Goal: Task Accomplishment & Management: Manage account settings

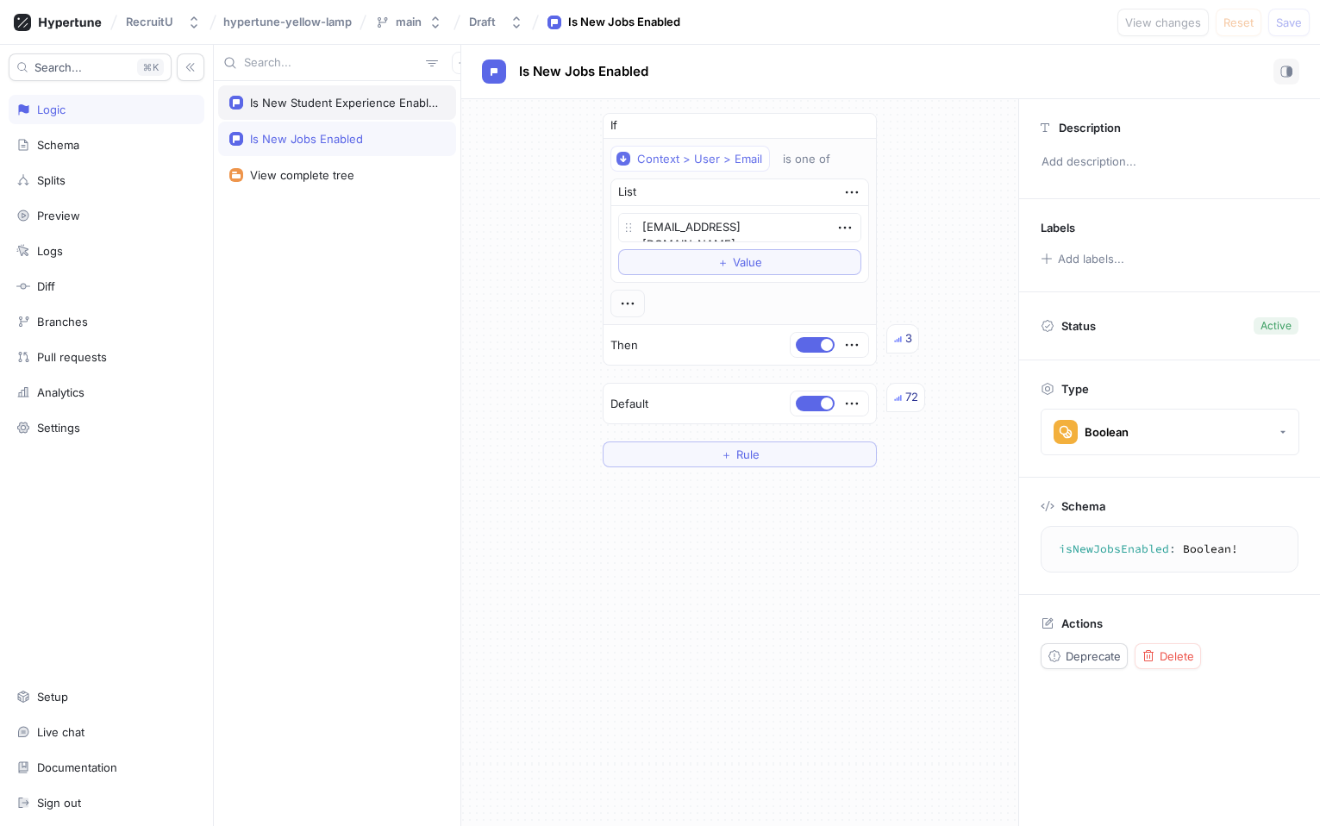
click at [287, 111] on div "Is New Student Experience Enabled" at bounding box center [337, 102] width 238 height 34
type textarea "x"
type textarea "isNewStudentExperienceEnabled: Boolean!"
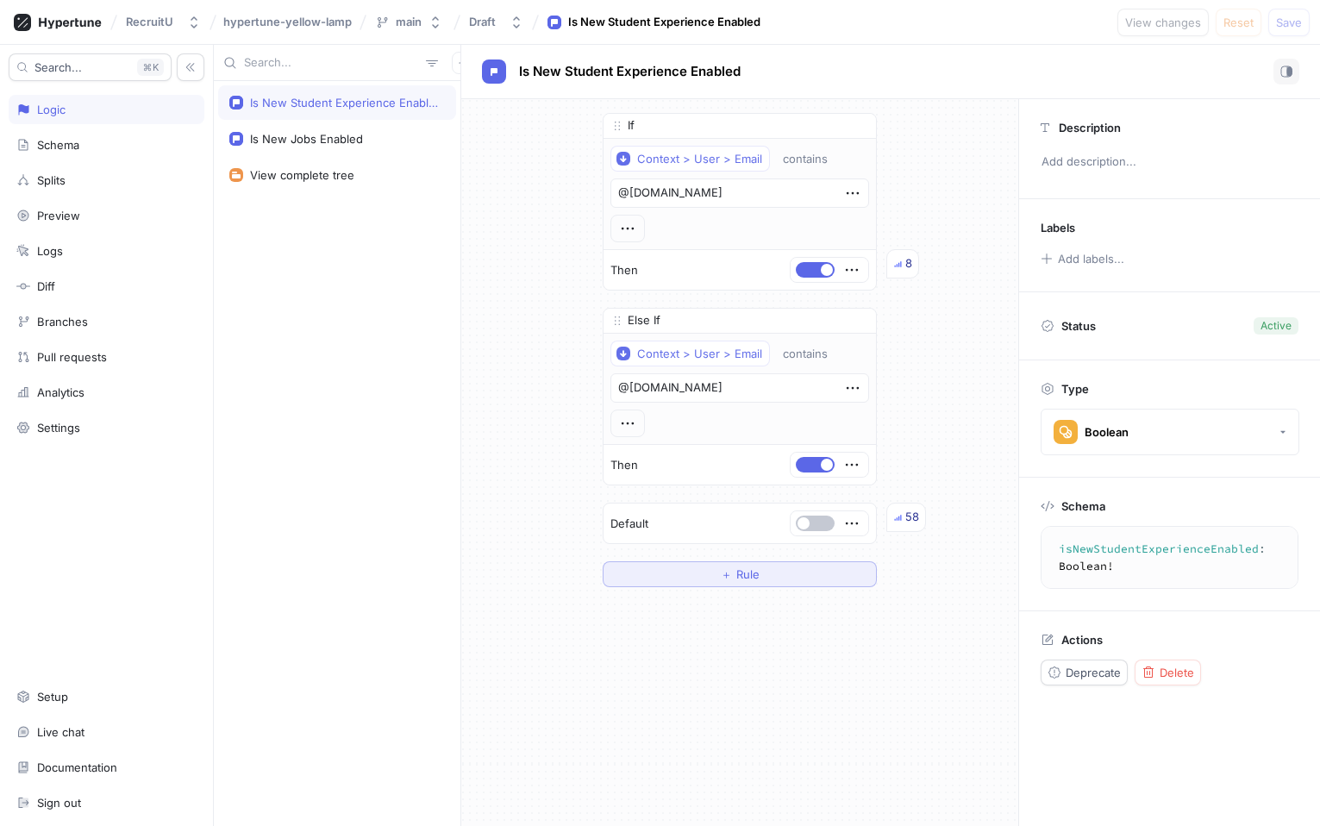
click at [753, 569] on span "Rule" at bounding box center [747, 574] width 23 height 10
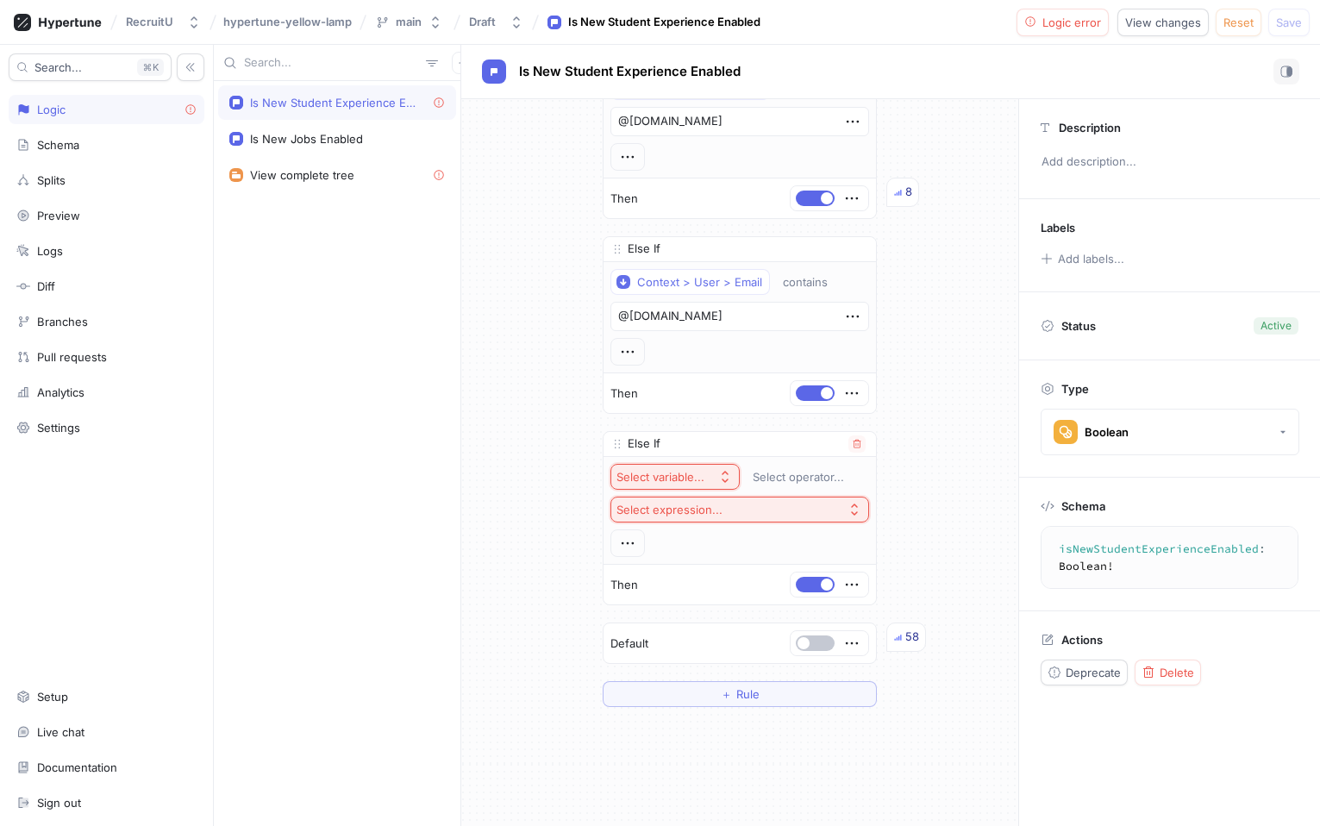
scroll to position [113, 0]
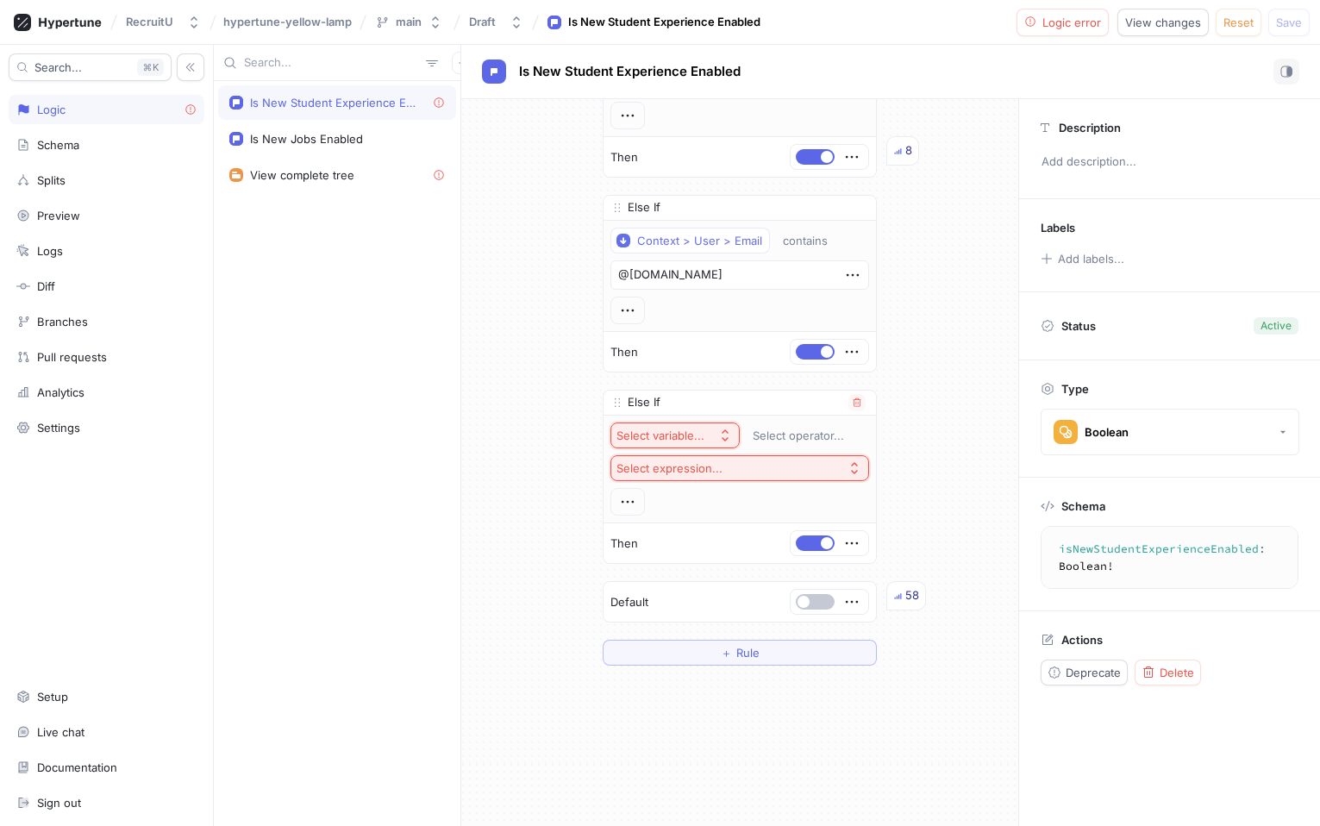
click at [646, 430] on div "Select variable..." at bounding box center [661, 436] width 88 height 15
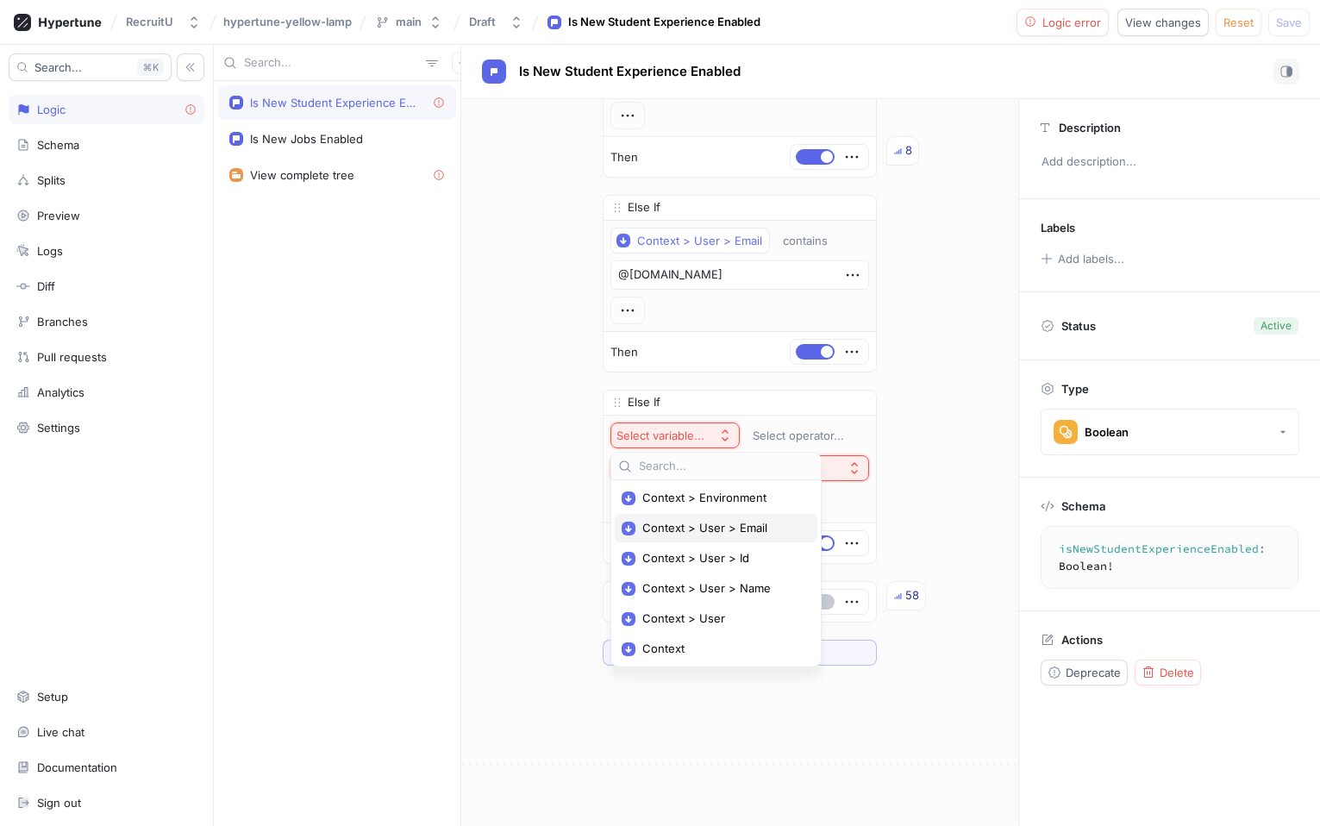
click at [664, 527] on span "Context > User > Email" at bounding box center [722, 528] width 160 height 15
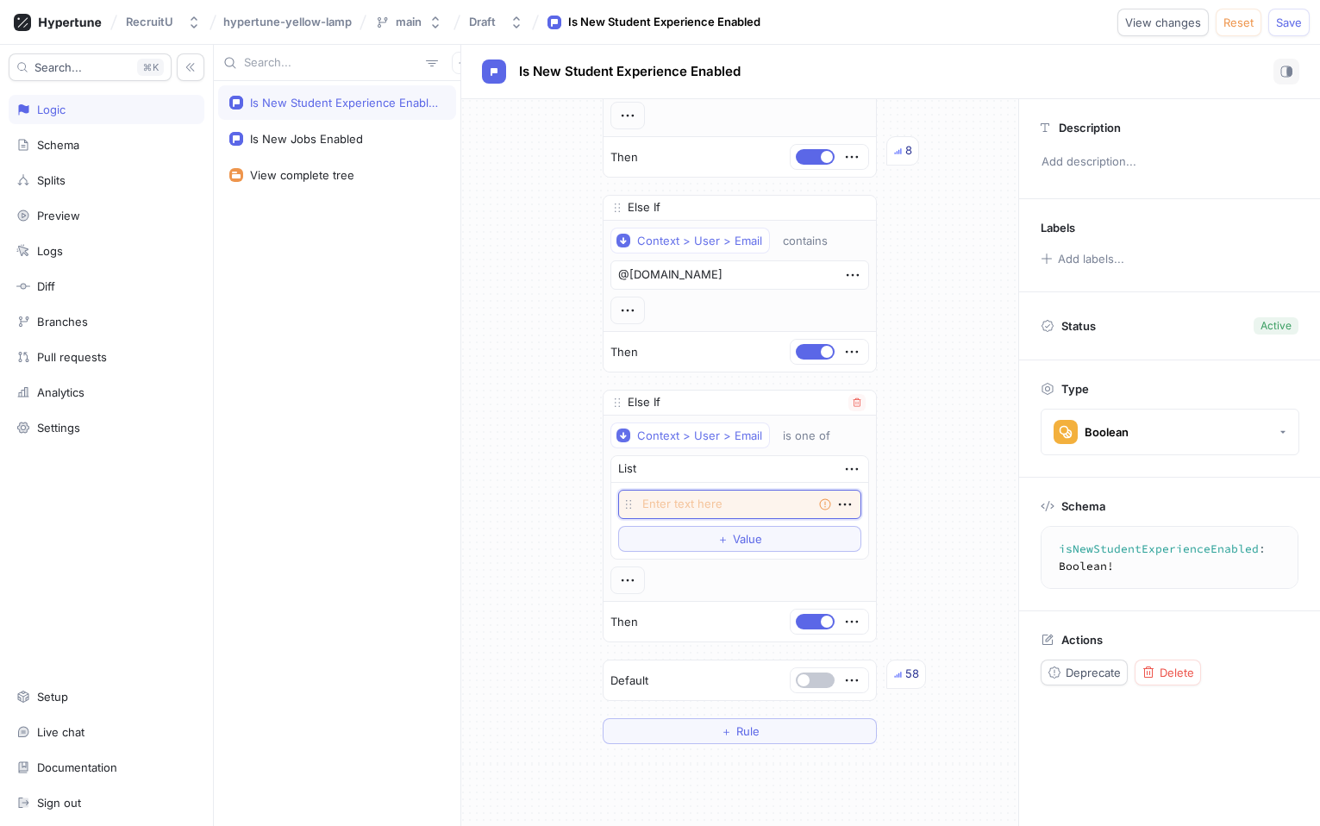
paste textarea "[URL][DOMAIN_NAME]"
type textarea "x"
type textarea "[URL][DOMAIN_NAME]"
type textarea "x"
paste textarea "[EMAIL_ADDRESS][DOMAIN_NAME]"
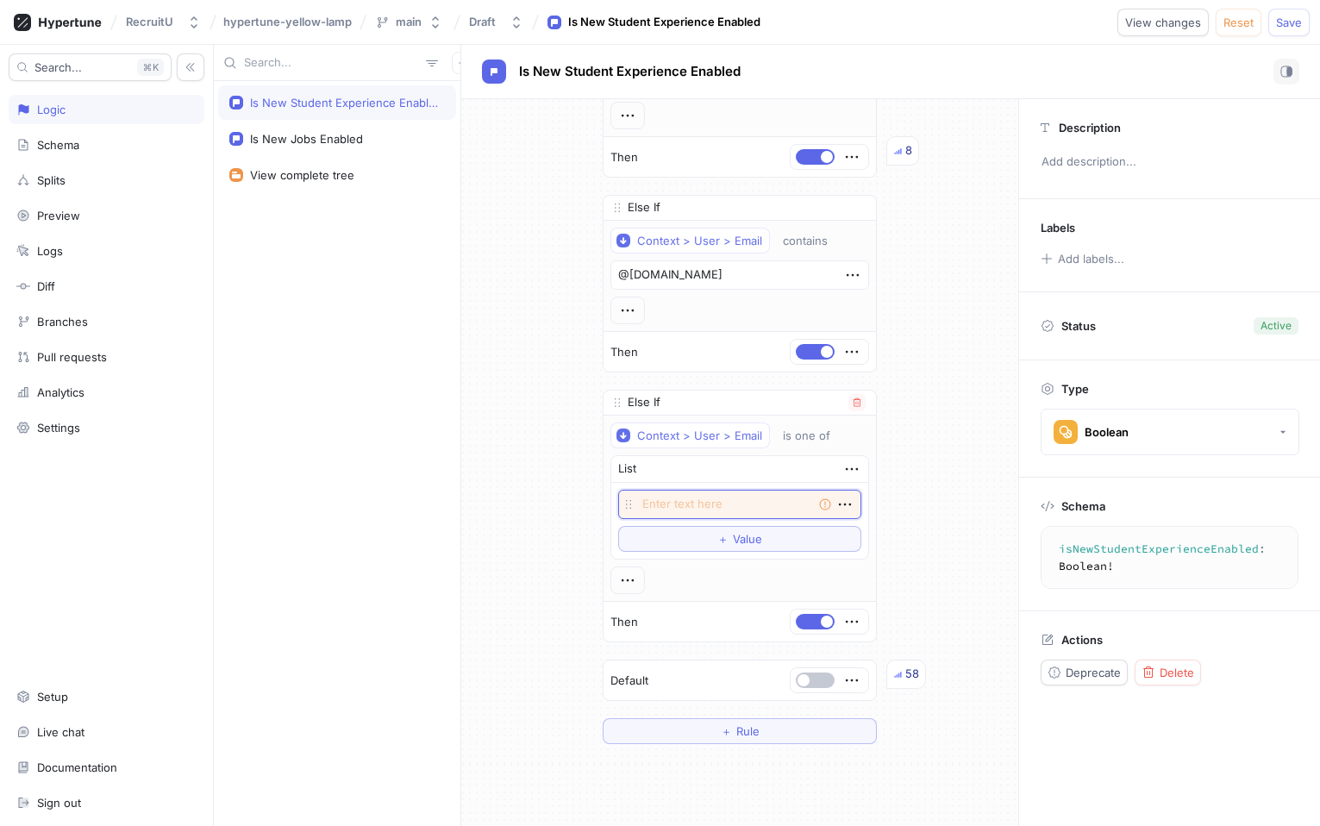
type textarea "x"
type textarea "[EMAIL_ADDRESS][DOMAIN_NAME]"
click at [793, 536] on button "＋ Value" at bounding box center [739, 539] width 243 height 26
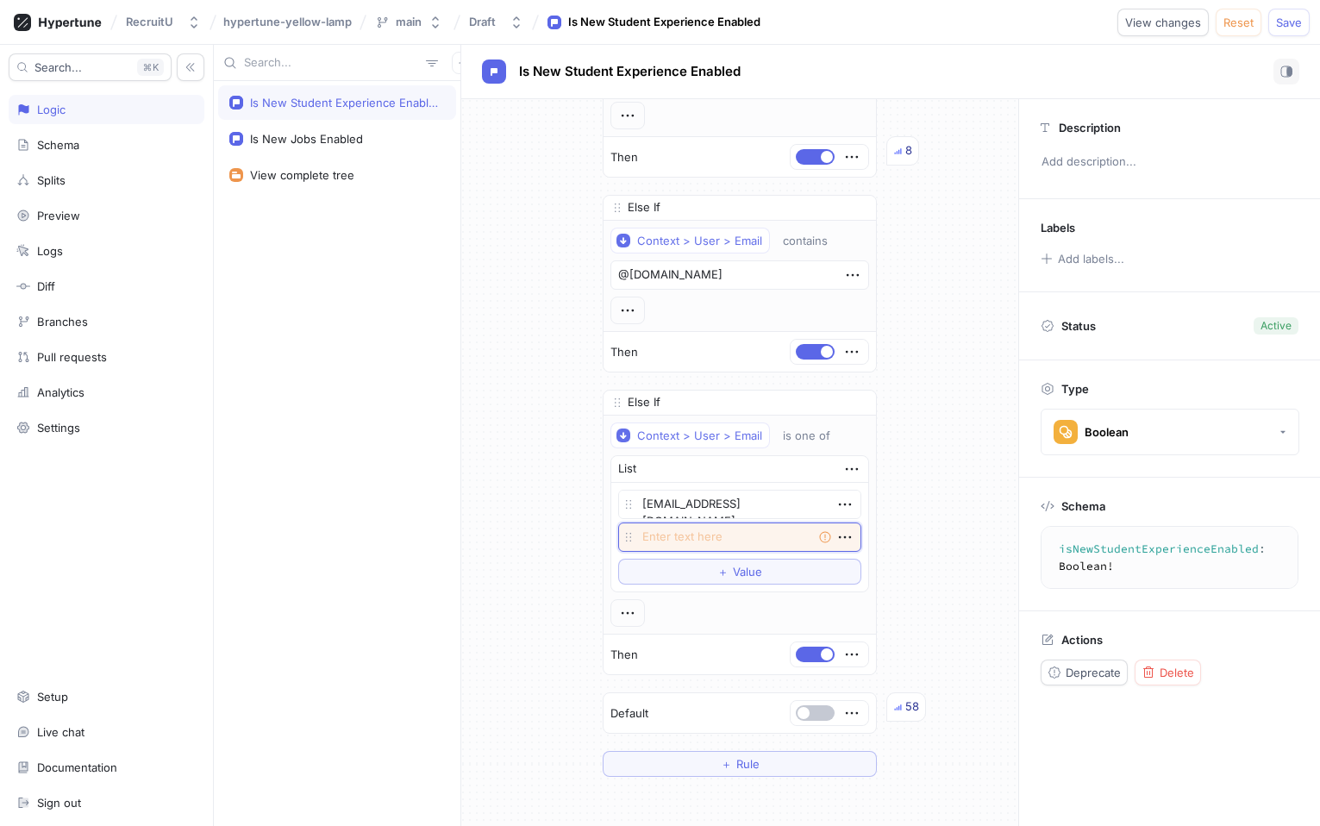
paste textarea "[PERSON_NAME][EMAIL_ADDRESS][DOMAIN_NAME]"
type textarea "x"
type textarea "[PERSON_NAME][EMAIL_ADDRESS][DOMAIN_NAME]"
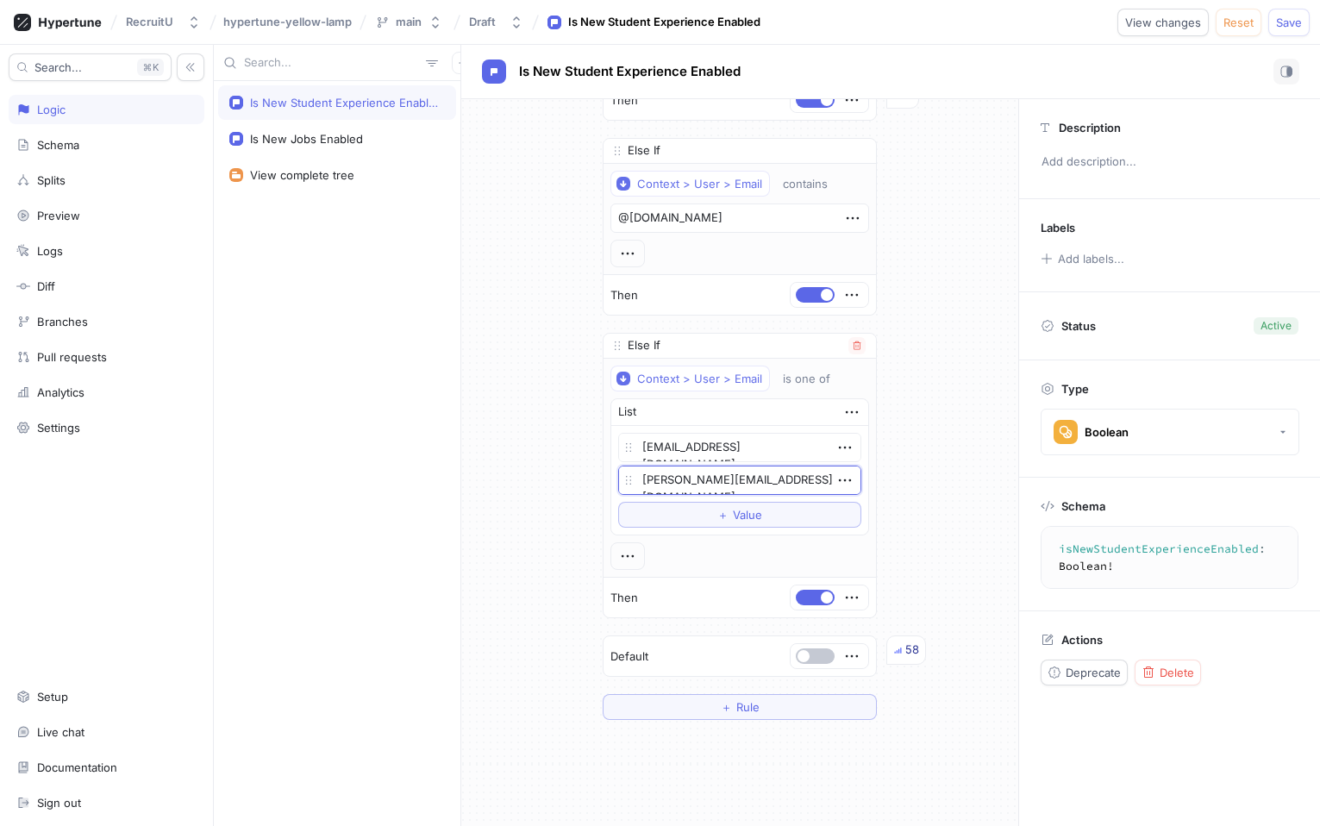
scroll to position [0, 0]
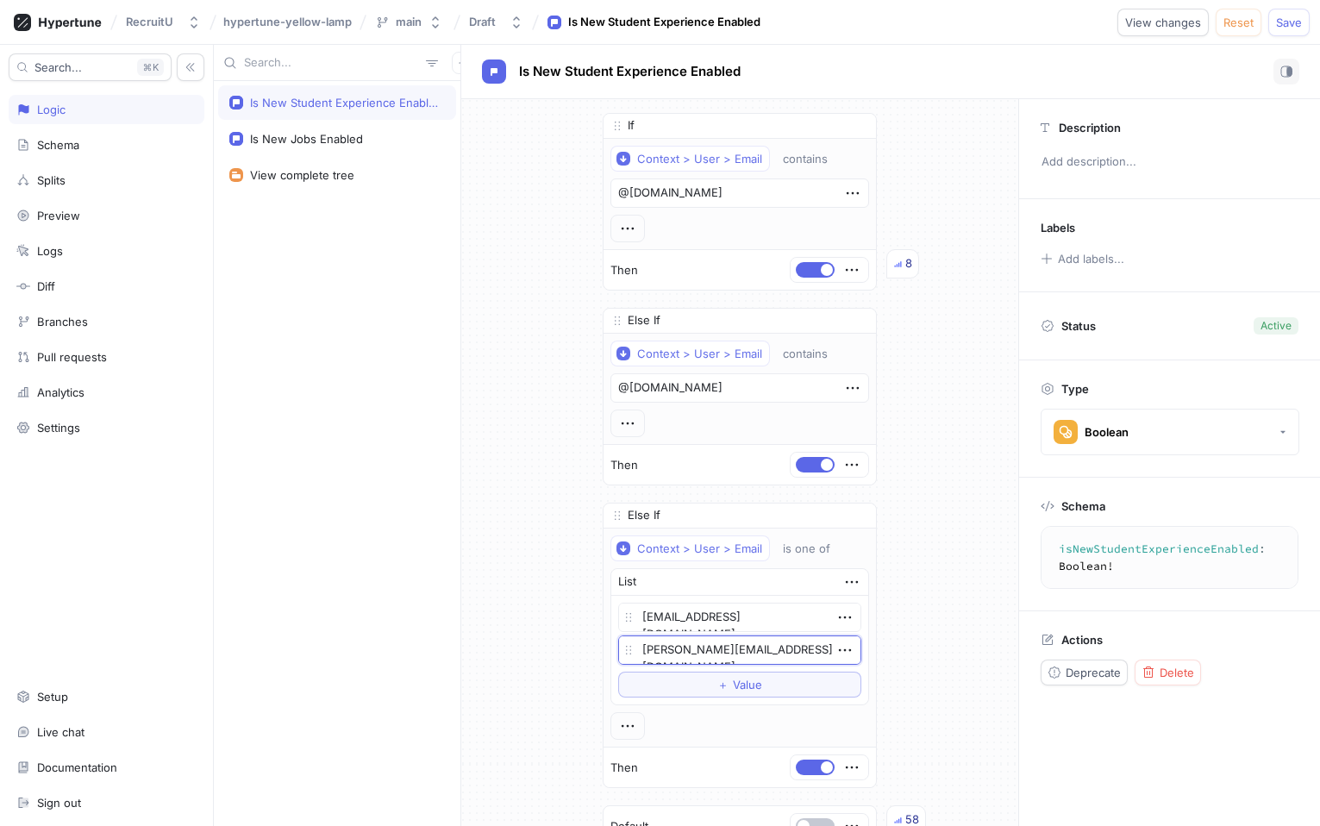
type textarea "x"
type textarea "[PERSON_NAME][EMAIL_ADDRESS][DOMAIN_NAME]"
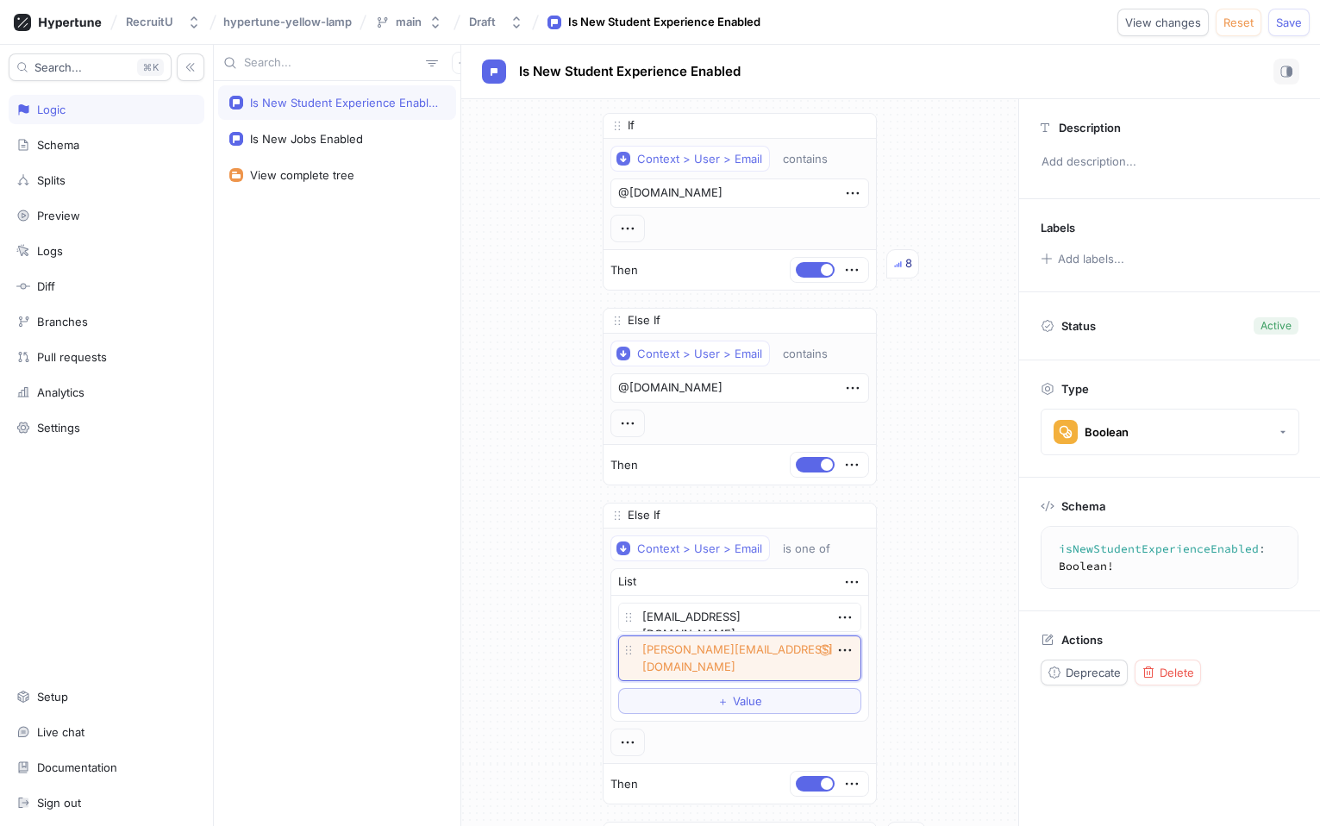
type textarea "x"
type textarea "[PERSON_NAME][EMAIL_ADDRESS][DOMAIN_NAME]"
click at [781, 673] on button "＋ Value" at bounding box center [739, 685] width 243 height 26
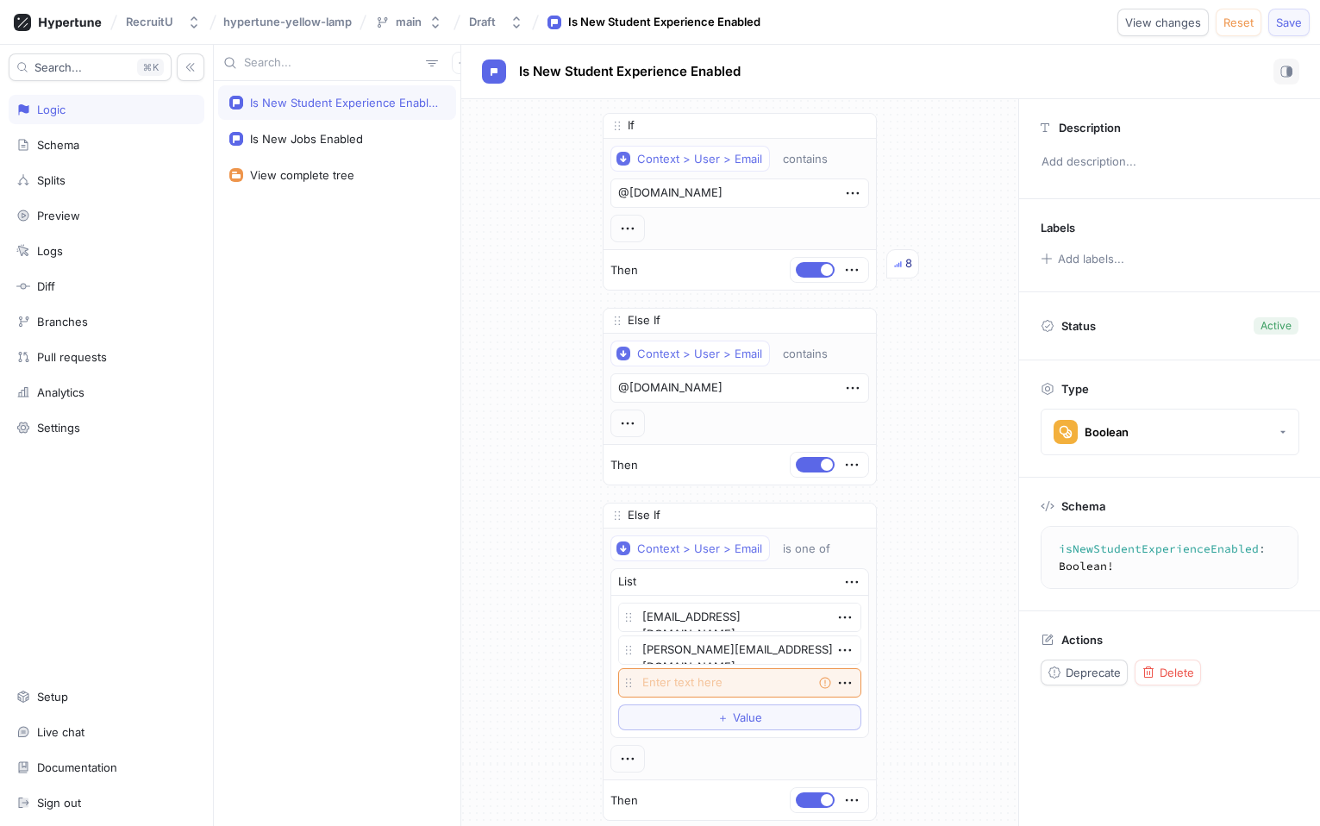
click at [1284, 17] on span "Save" at bounding box center [1289, 22] width 26 height 10
click at [954, 582] on div "If Context > User > Email contains @[DOMAIN_NAME] Then Else If Context > User >…" at bounding box center [739, 517] width 557 height 837
click at [678, 680] on textarea at bounding box center [739, 682] width 243 height 29
paste textarea "[PERSON_NAME][EMAIL_ADDRESS][PERSON_NAME][DOMAIN_NAME]"
type textarea "x"
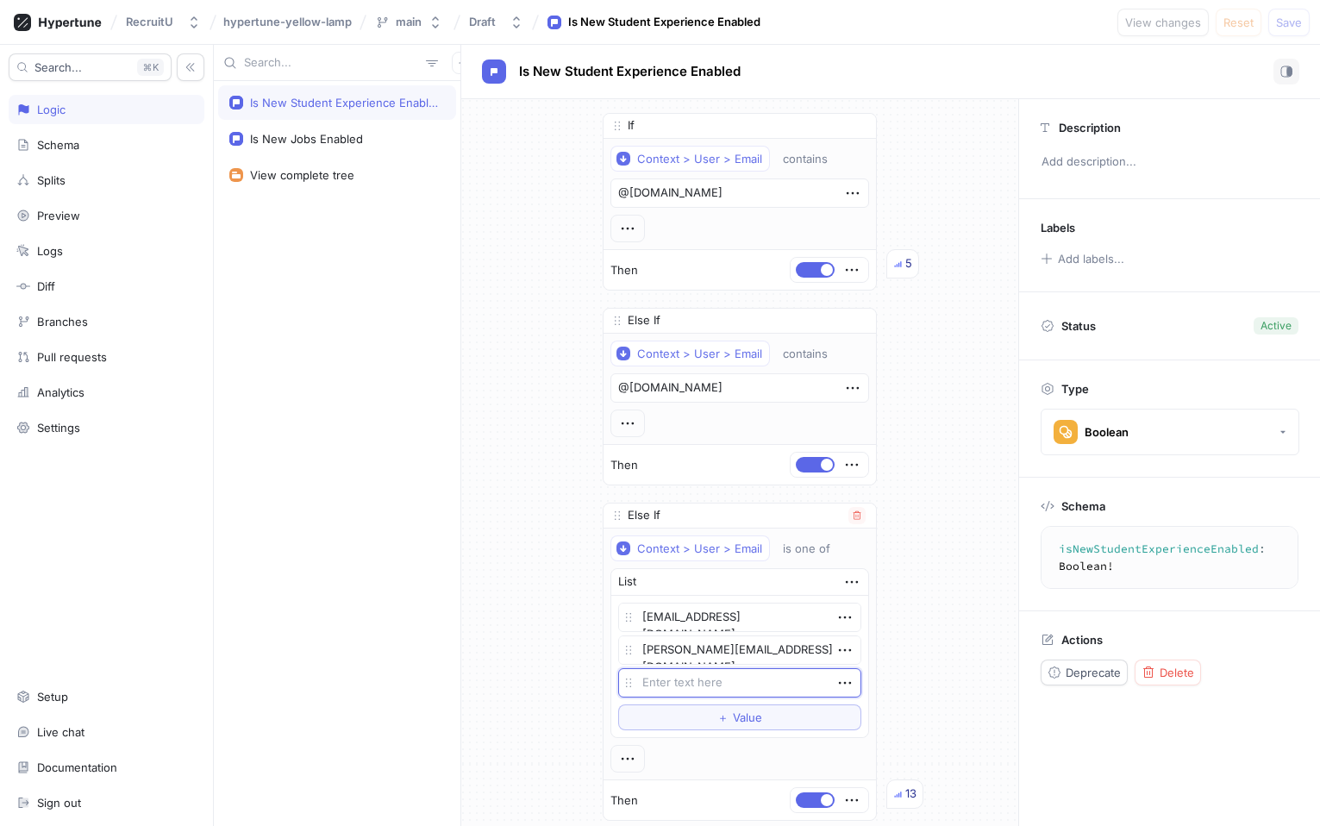
type textarea "[PERSON_NAME][EMAIL_ADDRESS][PERSON_NAME][DOMAIN_NAME]"
type textarea "x"
type textarea "[PERSON_NAME][EMAIL_ADDRESS][PERSON_NAME][DOMAIN_NAME]"
click at [740, 722] on span "Value" at bounding box center [747, 717] width 29 height 10
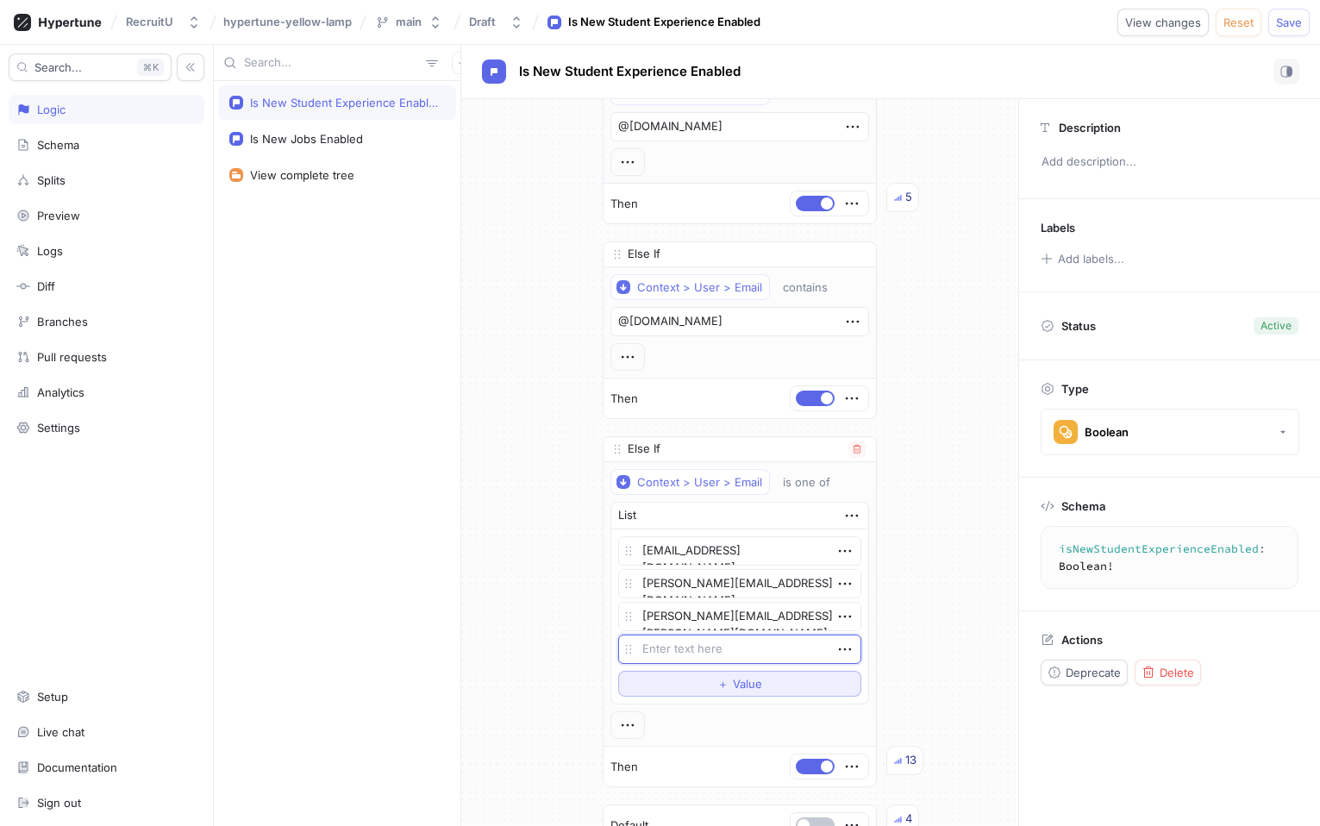
scroll to position [73, 0]
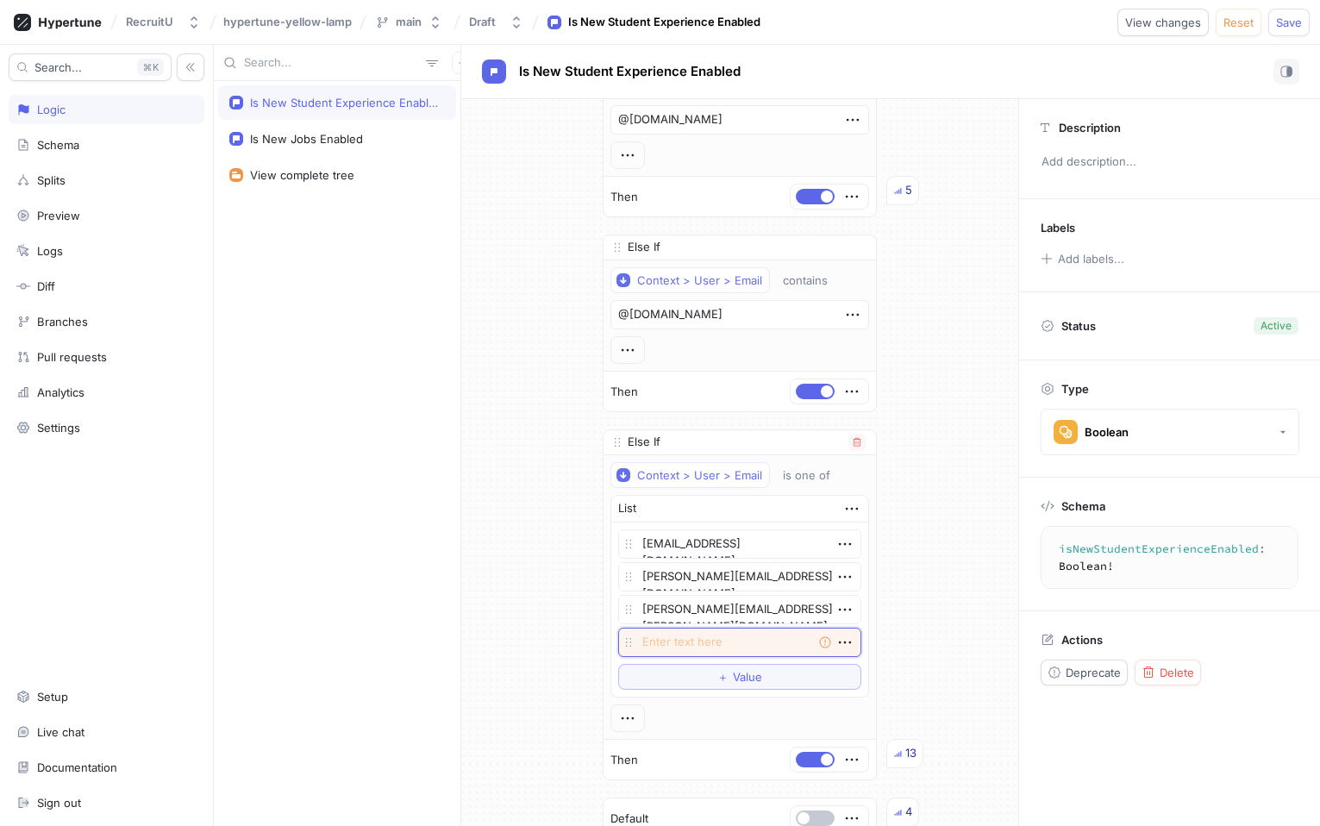
paste textarea "[EMAIL_ADDRESS][DOMAIN_NAME]"
type textarea "x"
type textarea "[EMAIL_ADDRESS][DOMAIN_NAME]"
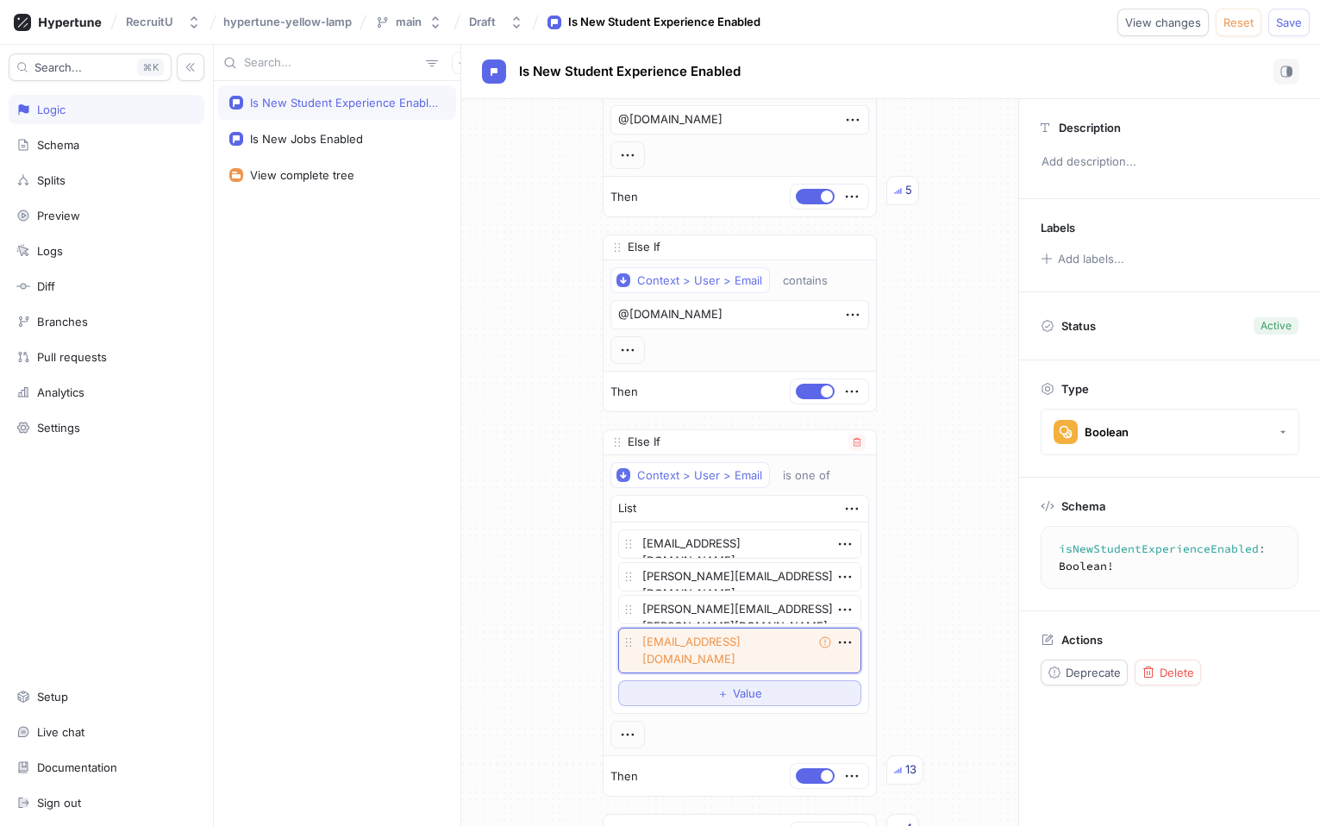
type textarea "x"
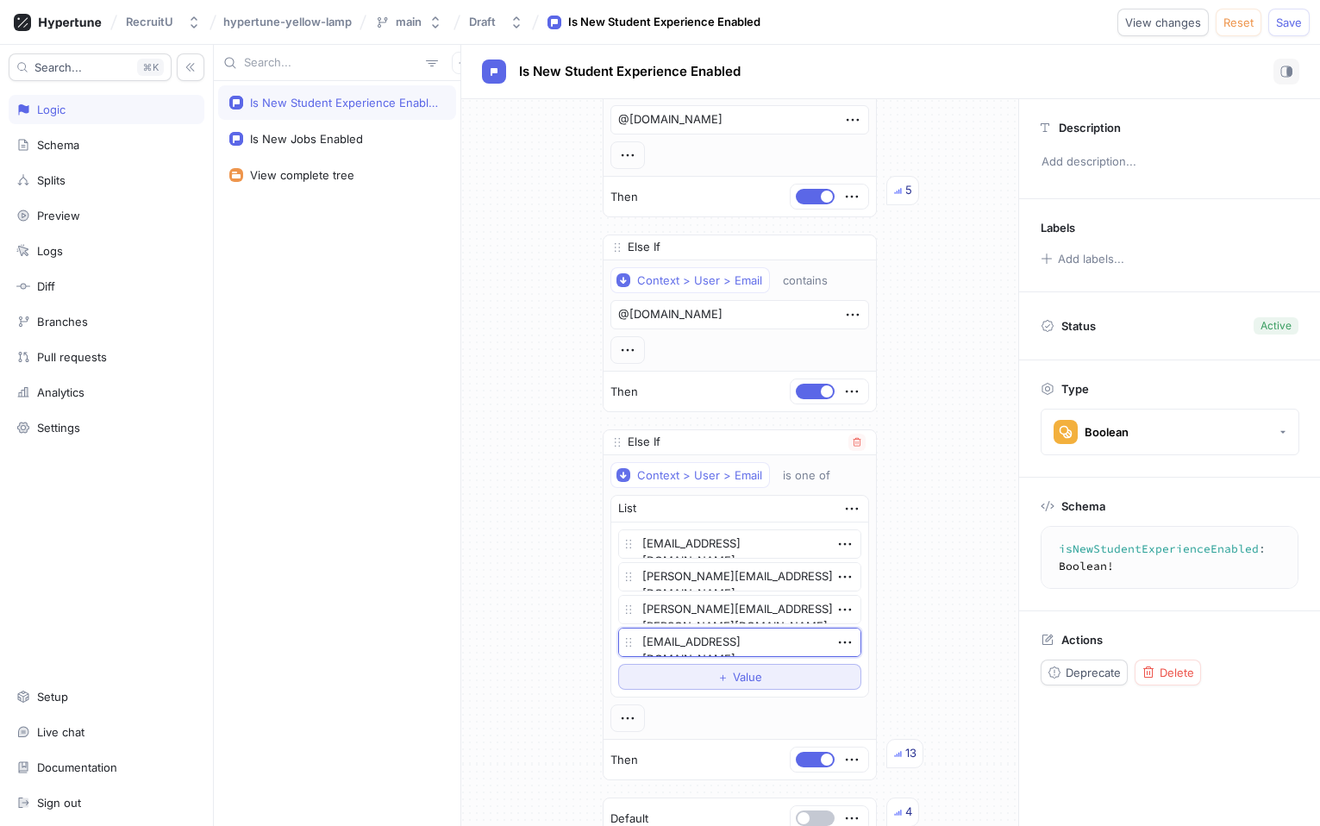
type textarea "[EMAIL_ADDRESS][DOMAIN_NAME]"
click at [723, 689] on button "＋ Value" at bounding box center [739, 677] width 243 height 26
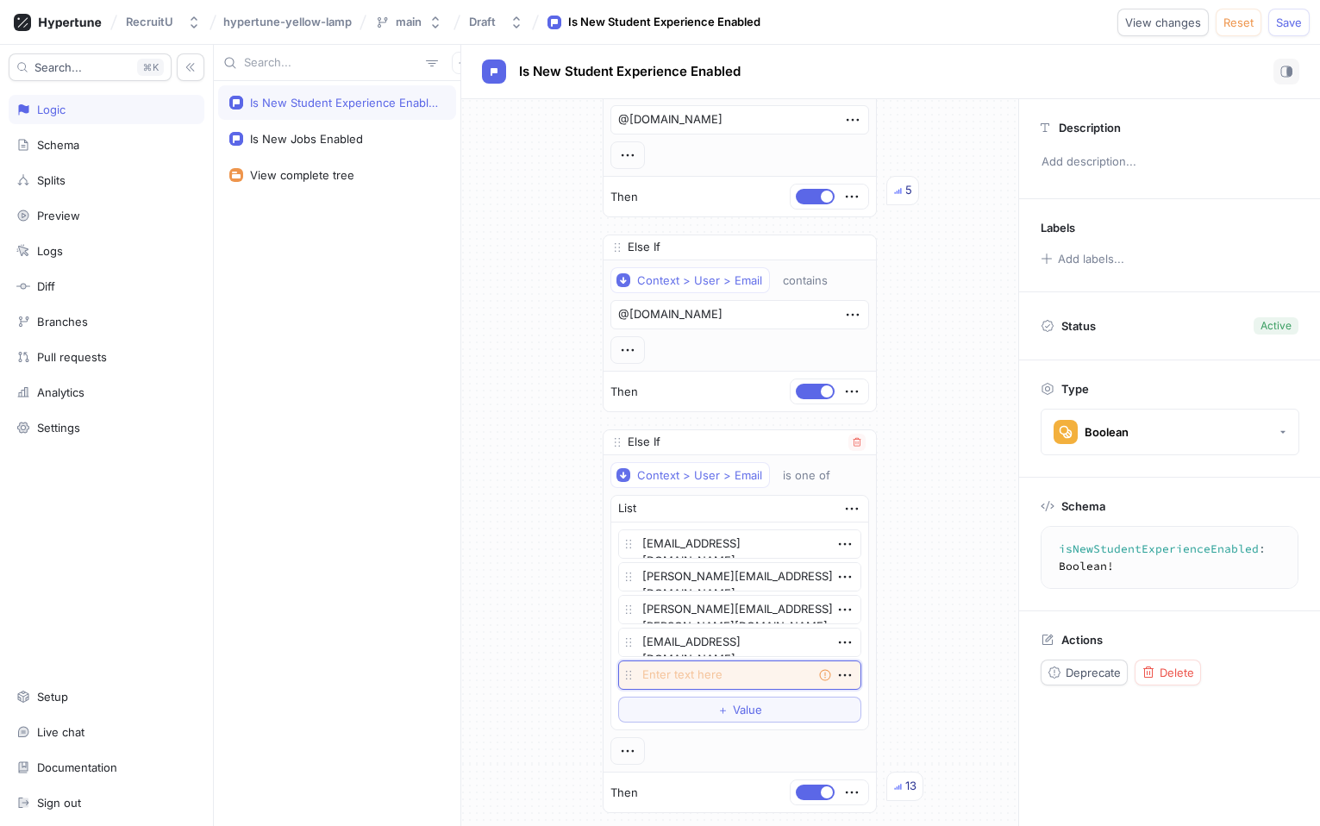
paste textarea "[PERSON_NAME][EMAIL_ADDRESS][DOMAIN_NAME]"
type textarea "x"
type textarea "[PERSON_NAME][EMAIL_ADDRESS][DOMAIN_NAME]"
type textarea "x"
type textarea "[PERSON_NAME][EMAIL_ADDRESS][DOMAIN_NAME]"
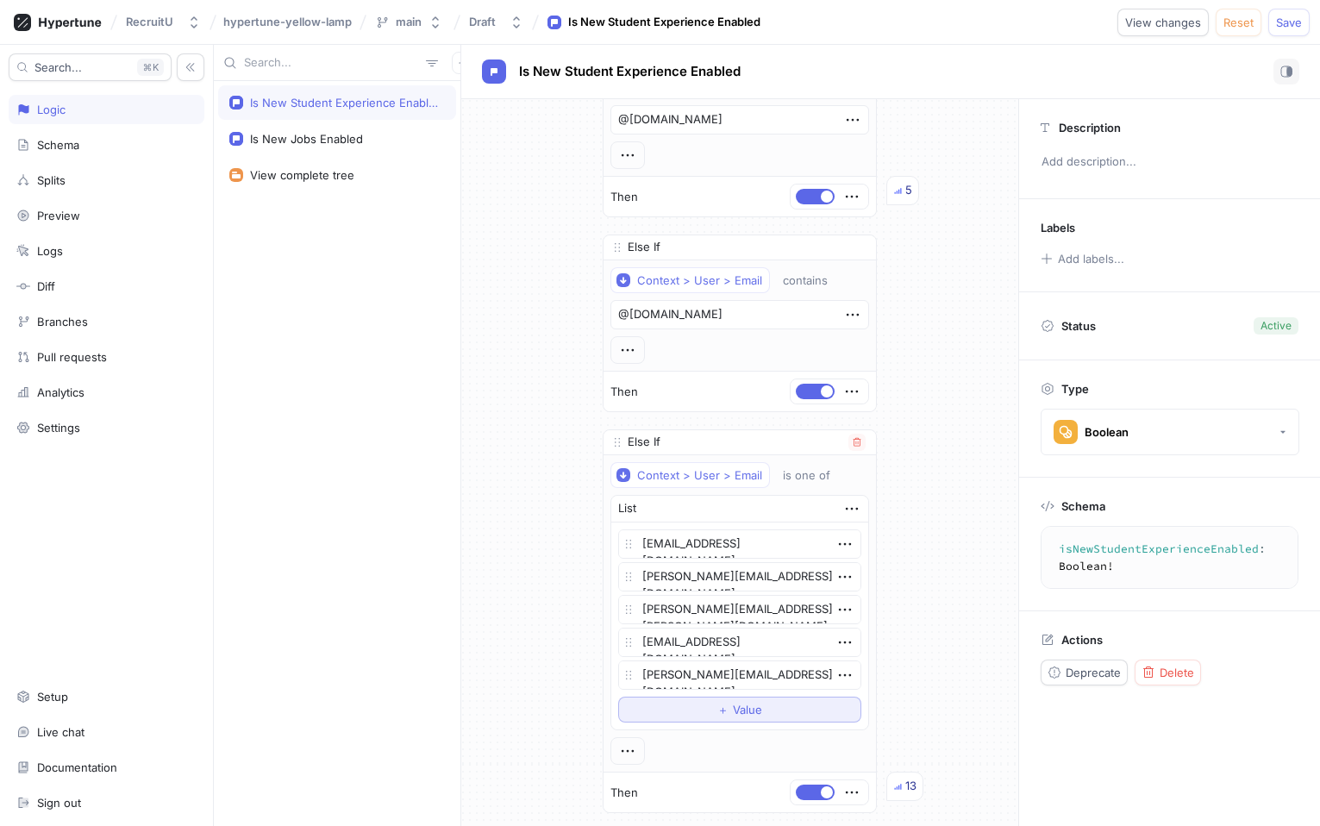
click at [716, 708] on button "＋ Value" at bounding box center [739, 710] width 243 height 26
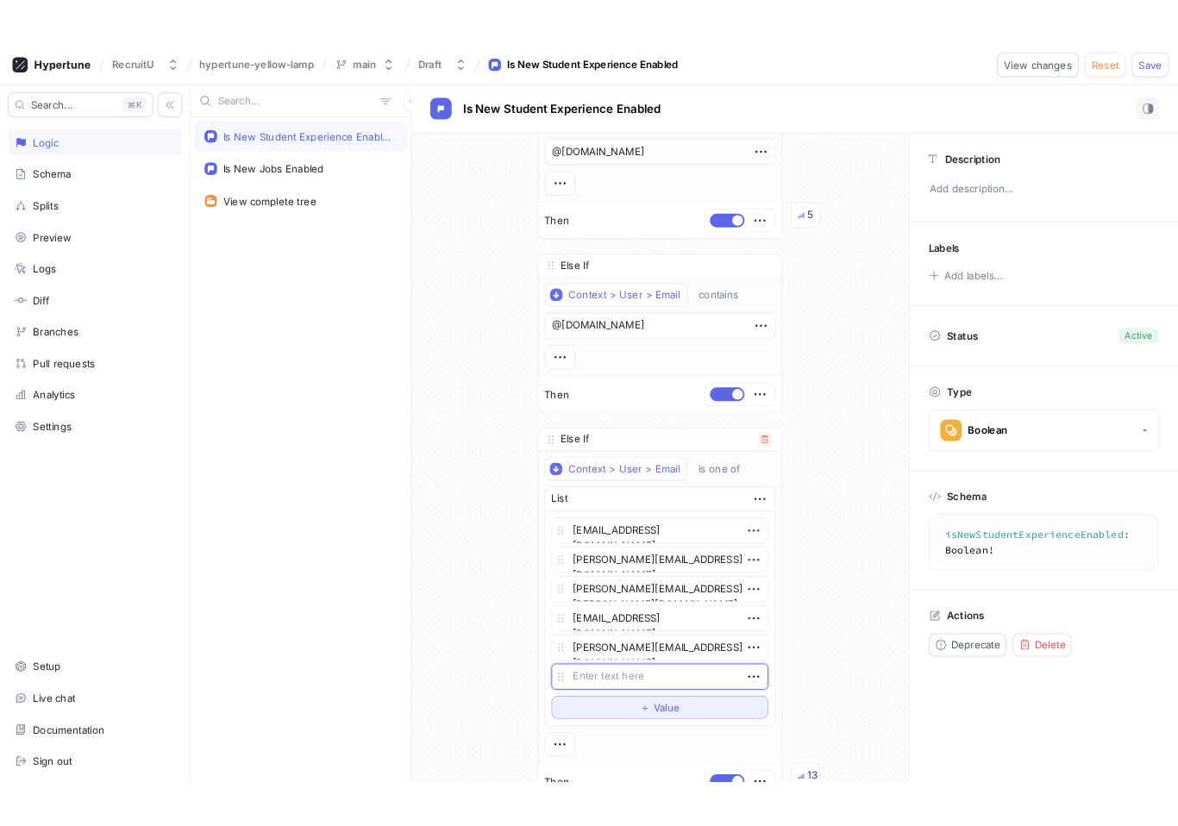
scroll to position [165, 0]
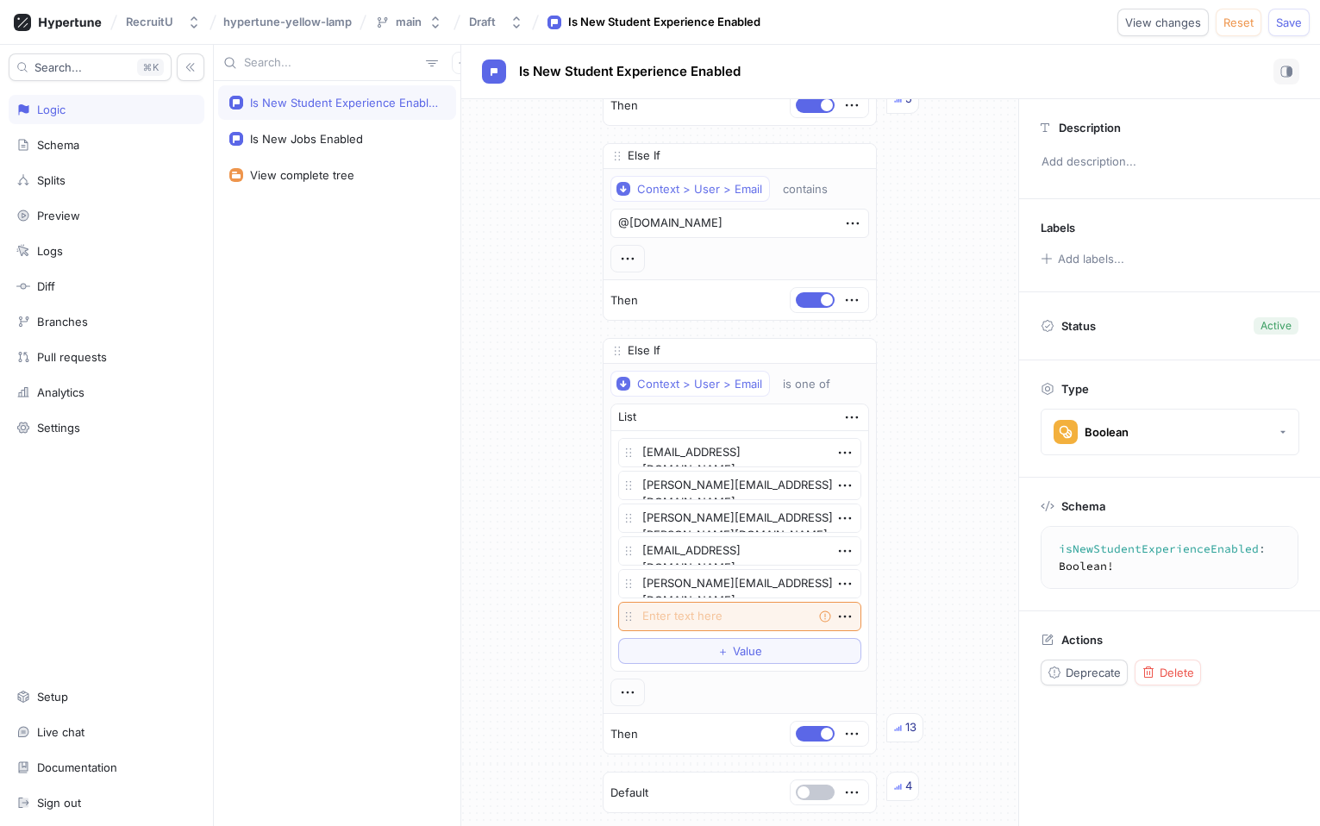
click at [1316, 454] on div "Type Boolean" at bounding box center [1169, 418] width 301 height 116
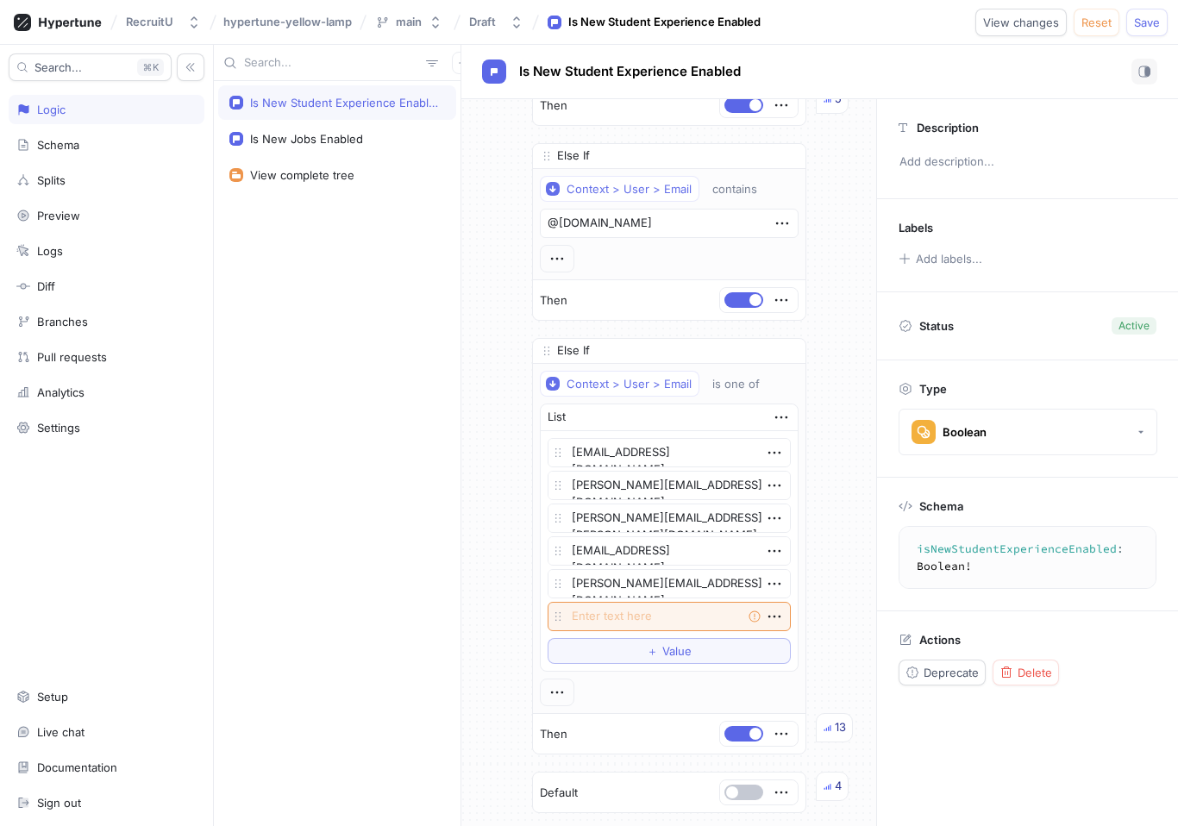
click at [457, 422] on div "Is New Student Experience Enabled Is New Jobs Enabled View complete tree" at bounding box center [337, 453] width 247 height 745
click at [623, 617] on textarea at bounding box center [669, 616] width 243 height 29
paste textarea "[EMAIL_ADDRESS][DOMAIN_NAME]"
type textarea "x"
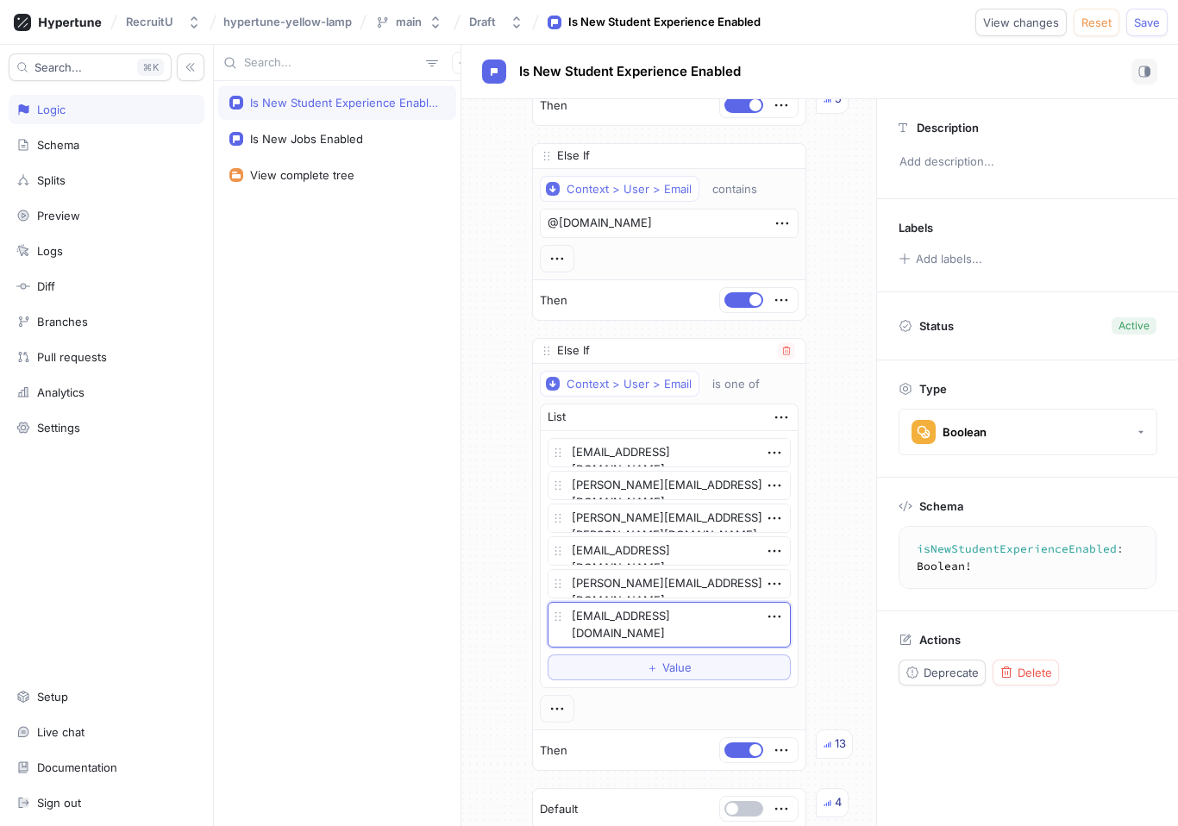
type textarea "[EMAIL_ADDRESS][DOMAIN_NAME]"
click at [636, 687] on div "List [EMAIL_ADDRESS][DOMAIN_NAME] [PERSON_NAME][EMAIL_ADDRESS][DOMAIN_NAME] [PE…" at bounding box center [669, 546] width 259 height 285
click at [643, 667] on button "＋ Value" at bounding box center [669, 668] width 243 height 26
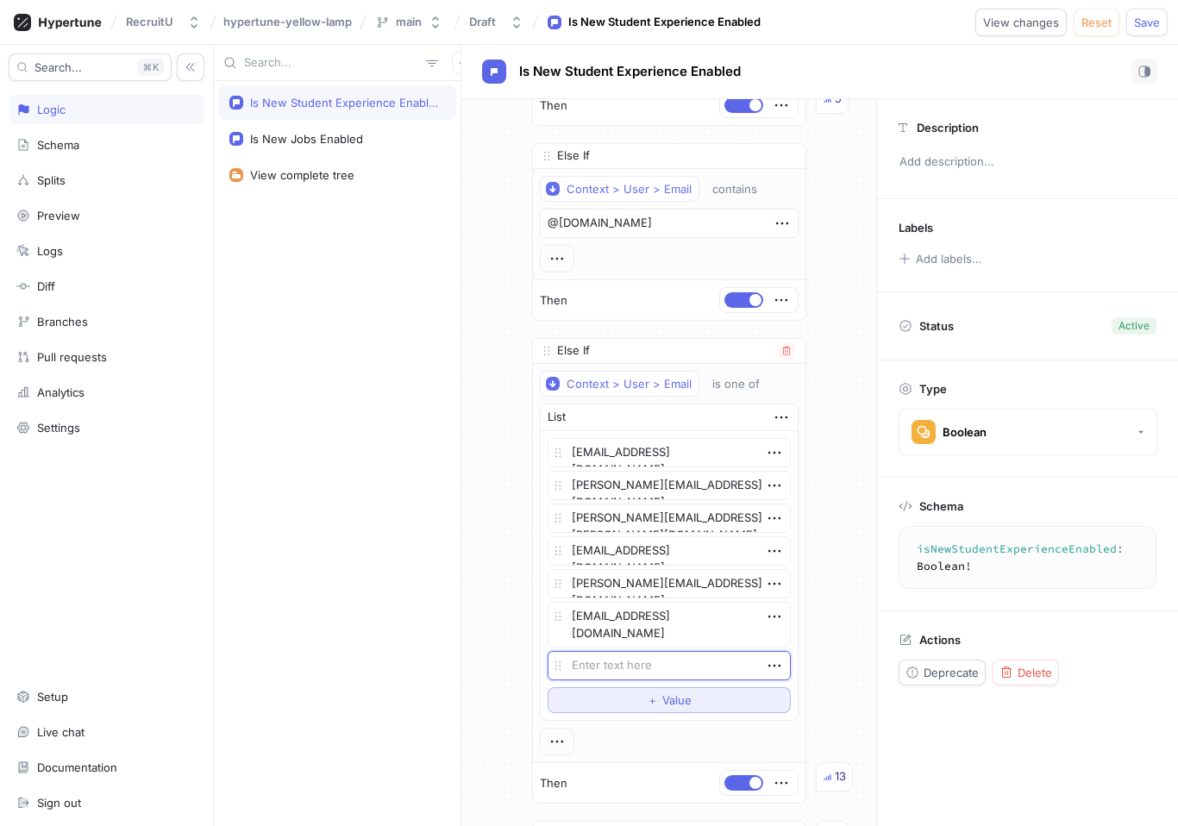
click at [642, 692] on button "＋ Value" at bounding box center [669, 700] width 243 height 26
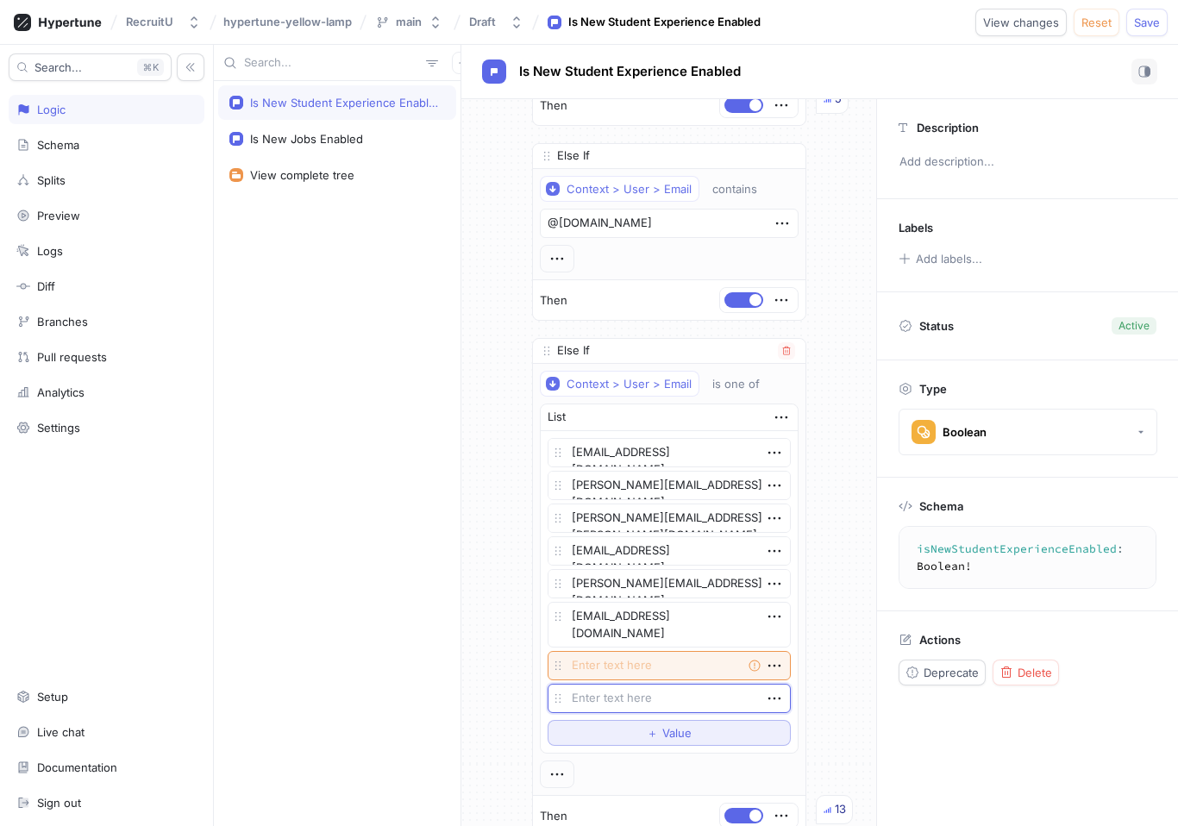
click at [642, 692] on textarea at bounding box center [669, 698] width 243 height 29
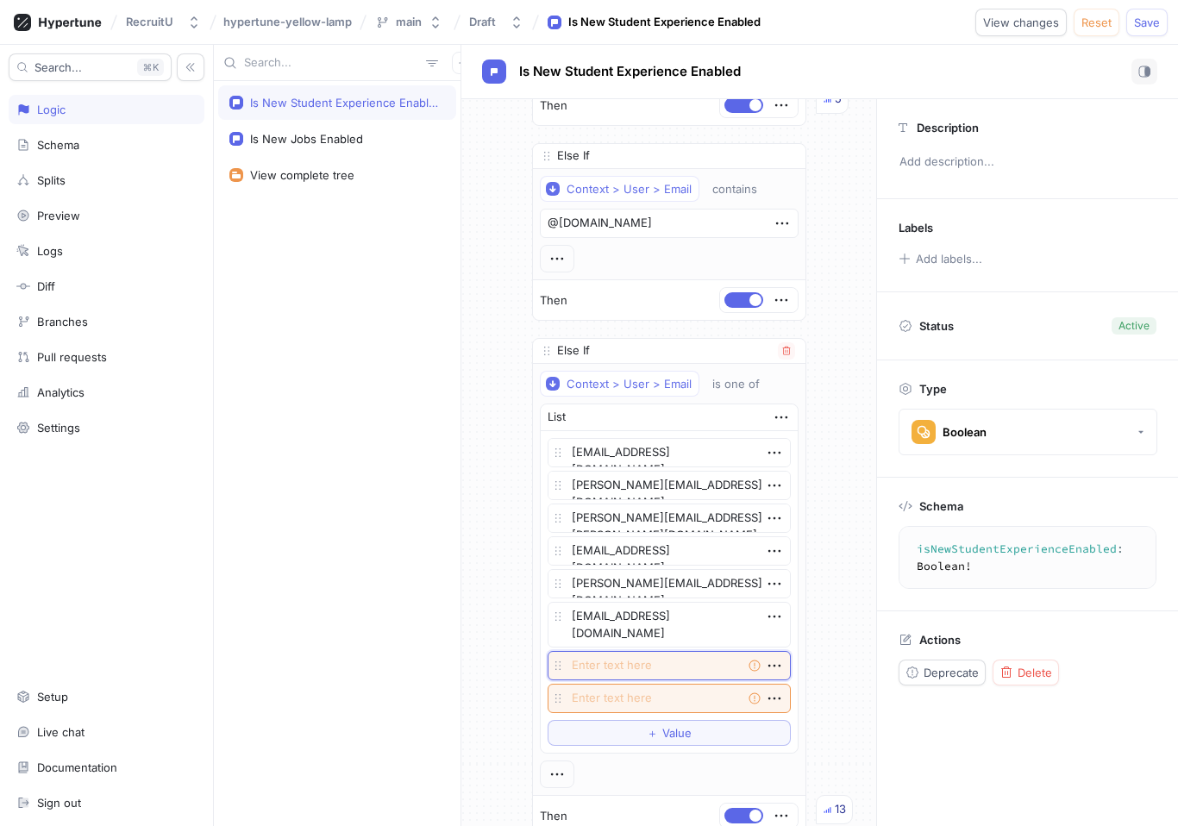
click at [635, 662] on textarea at bounding box center [669, 665] width 243 height 29
paste textarea "[EMAIL_ADDRESS][DOMAIN_NAME]"
type textarea "x"
type textarea "[EMAIL_ADDRESS][DOMAIN_NAME]"
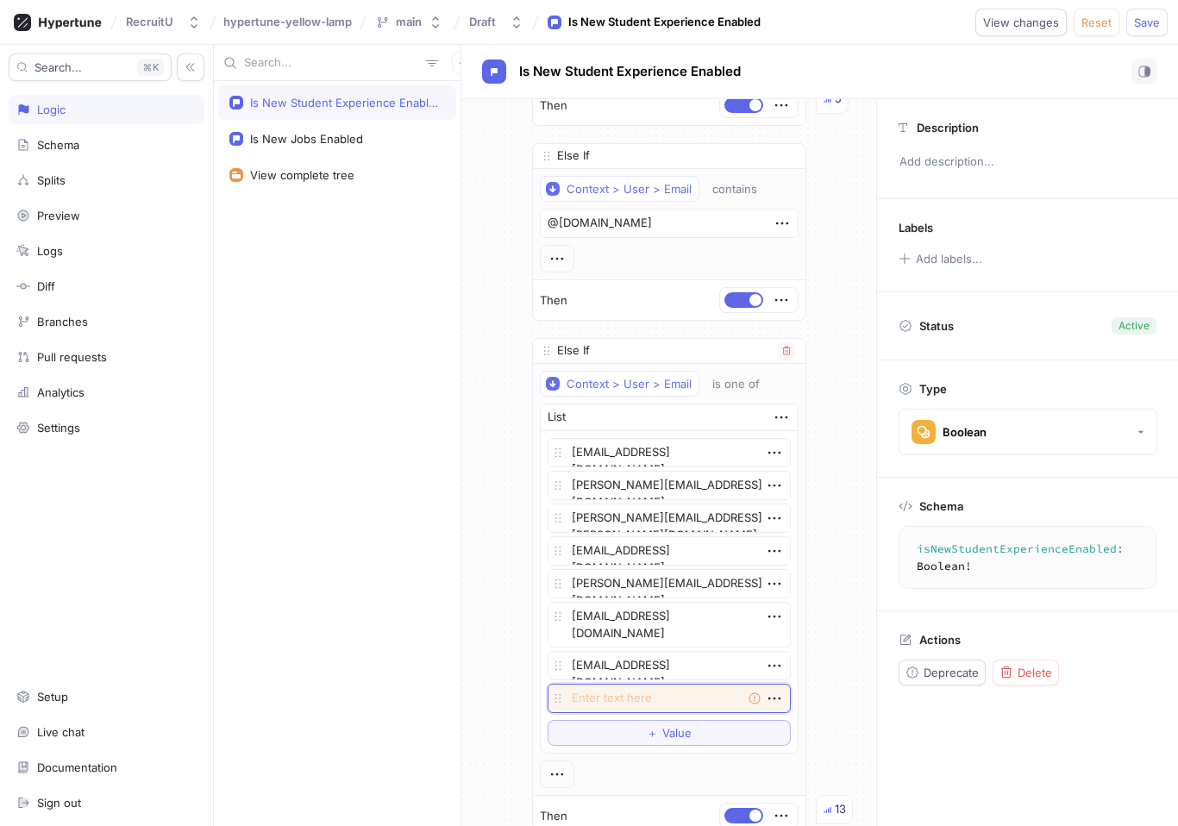
click at [612, 702] on textarea at bounding box center [669, 698] width 243 height 29
paste textarea "[EMAIL_ADDRESS][DOMAIN_NAME]"
type textarea "x"
type textarea "[EMAIL_ADDRESS][DOMAIN_NAME]"
click at [638, 730] on button "＋ Value" at bounding box center [669, 733] width 243 height 26
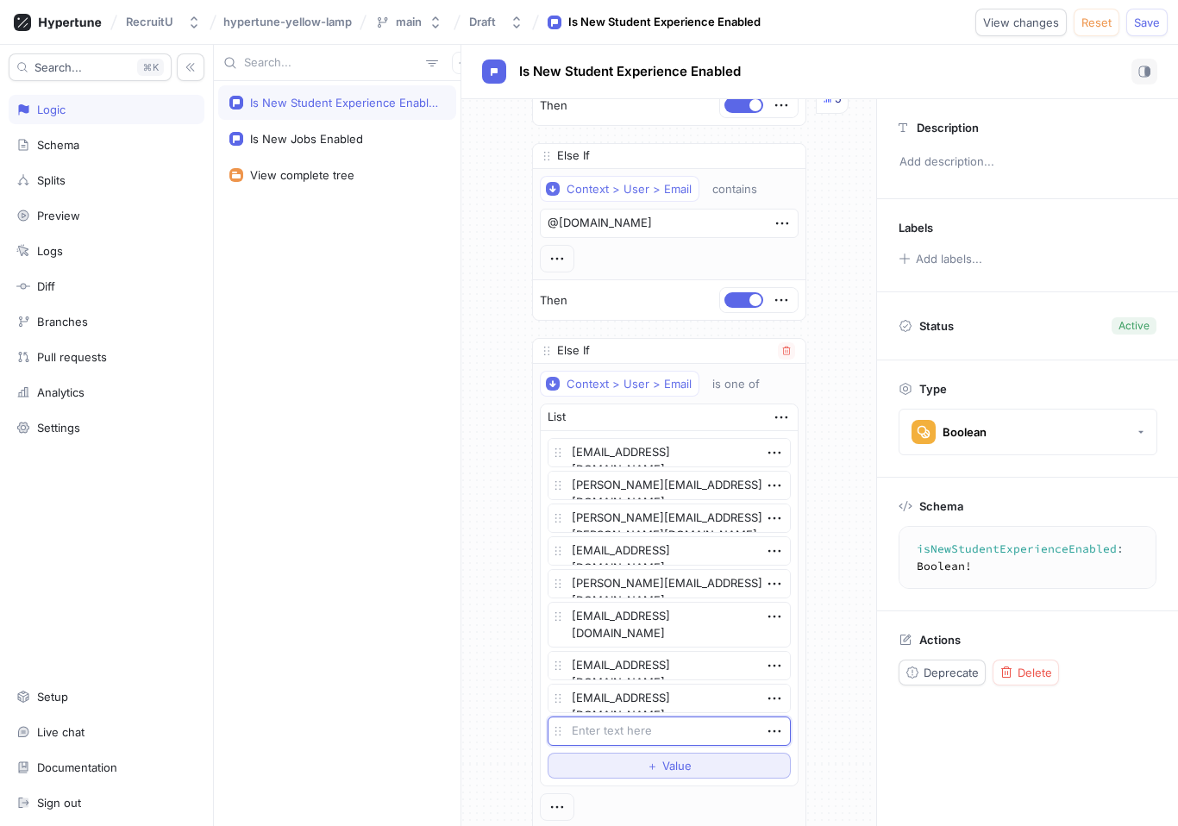
click at [636, 776] on button "＋ Value" at bounding box center [669, 766] width 243 height 26
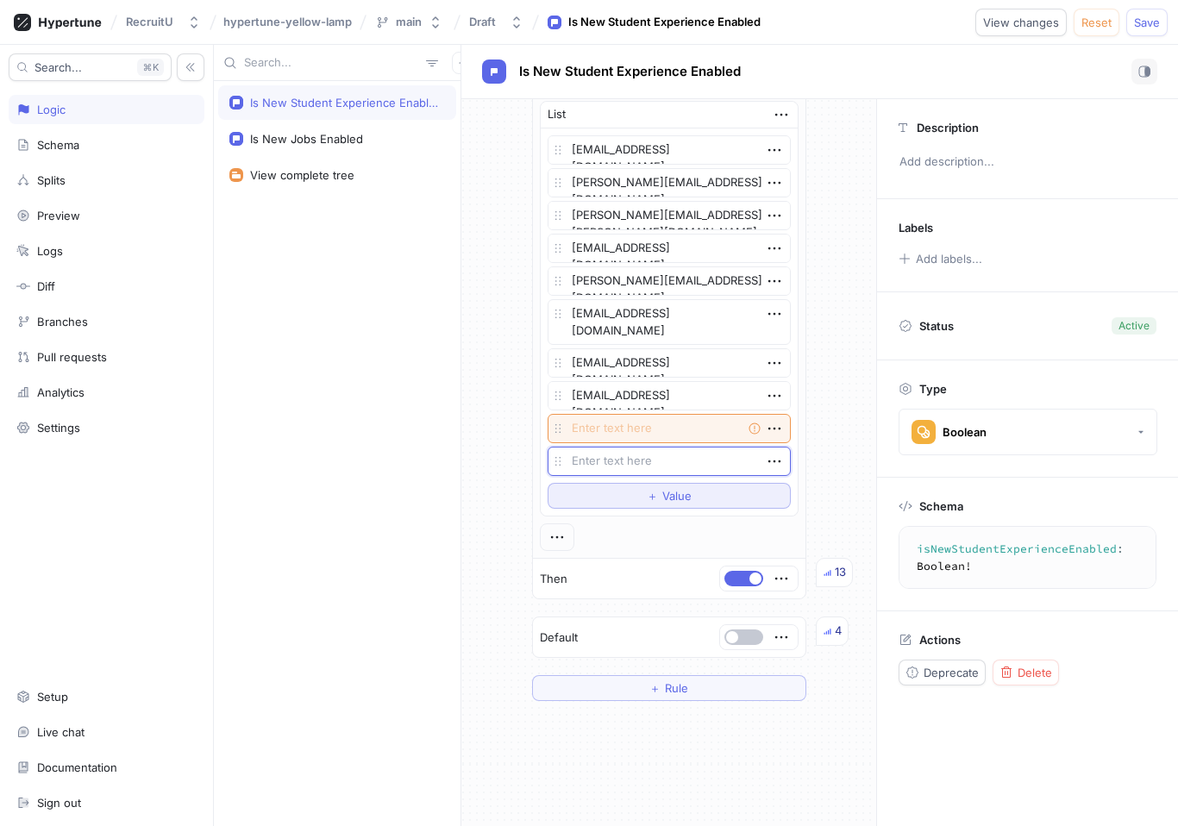
scroll to position [604, 0]
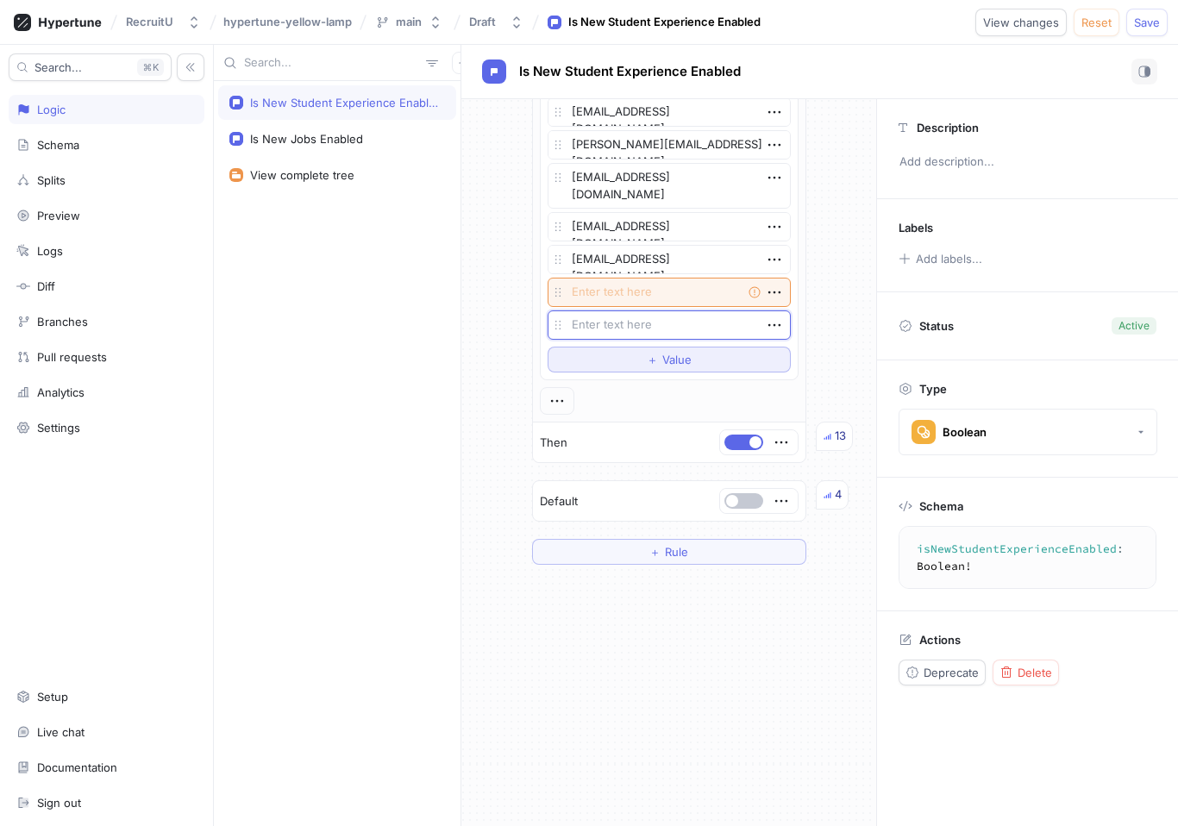
click at [657, 360] on span "＋" at bounding box center [652, 359] width 11 height 10
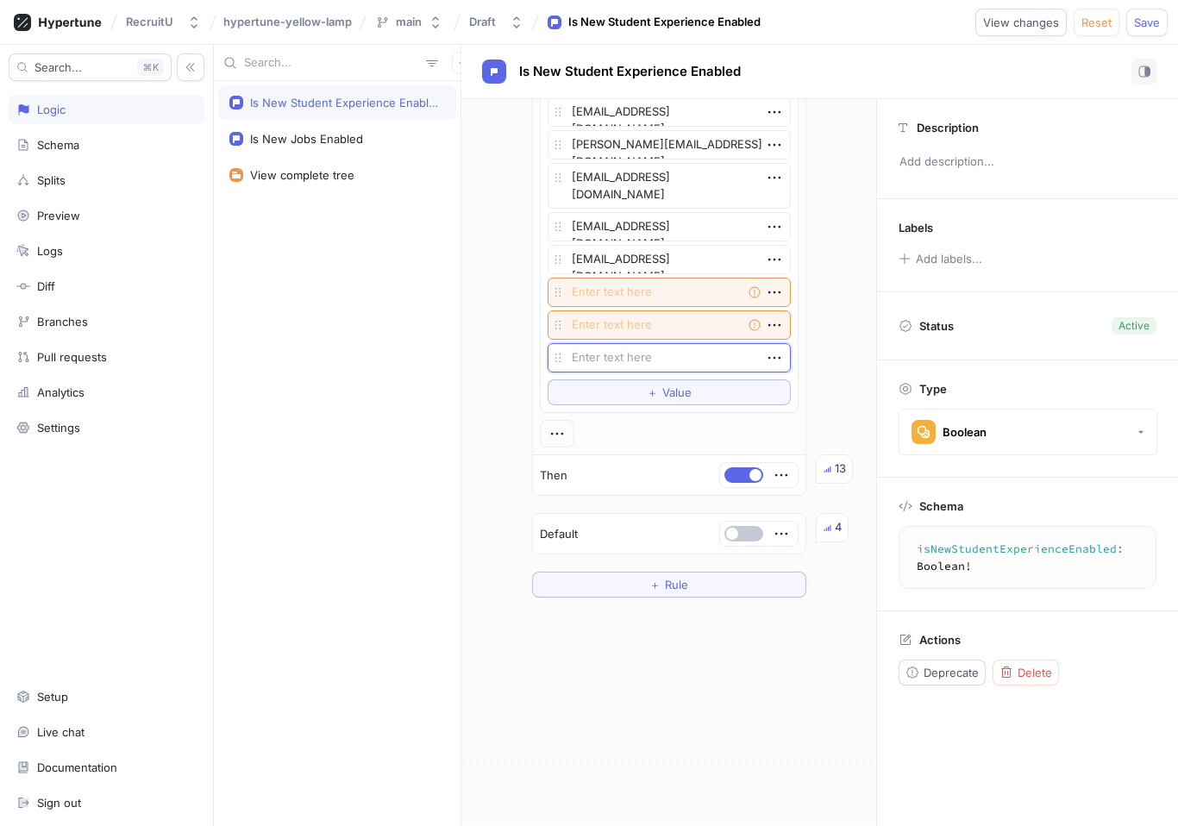
click at [650, 407] on div "[EMAIL_ADDRESS][DOMAIN_NAME] [PERSON_NAME][EMAIL_ADDRESS][DOMAIN_NAME] [PERSON_…" at bounding box center [669, 202] width 257 height 420
click at [652, 401] on button "＋ Value" at bounding box center [669, 392] width 243 height 26
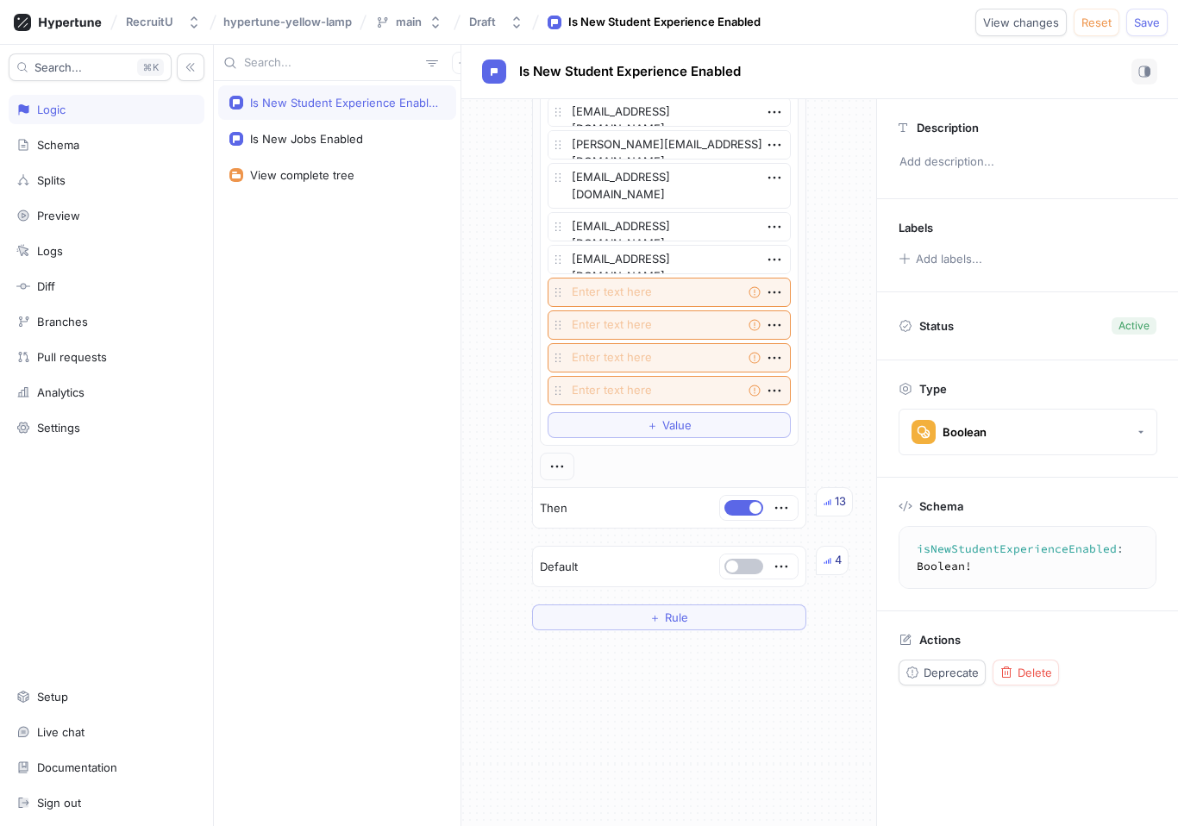
click at [647, 440] on div "[EMAIL_ADDRESS][DOMAIN_NAME] [PERSON_NAME][EMAIL_ADDRESS][DOMAIN_NAME] [PERSON_…" at bounding box center [669, 218] width 257 height 453
click at [649, 428] on span "＋" at bounding box center [652, 425] width 11 height 10
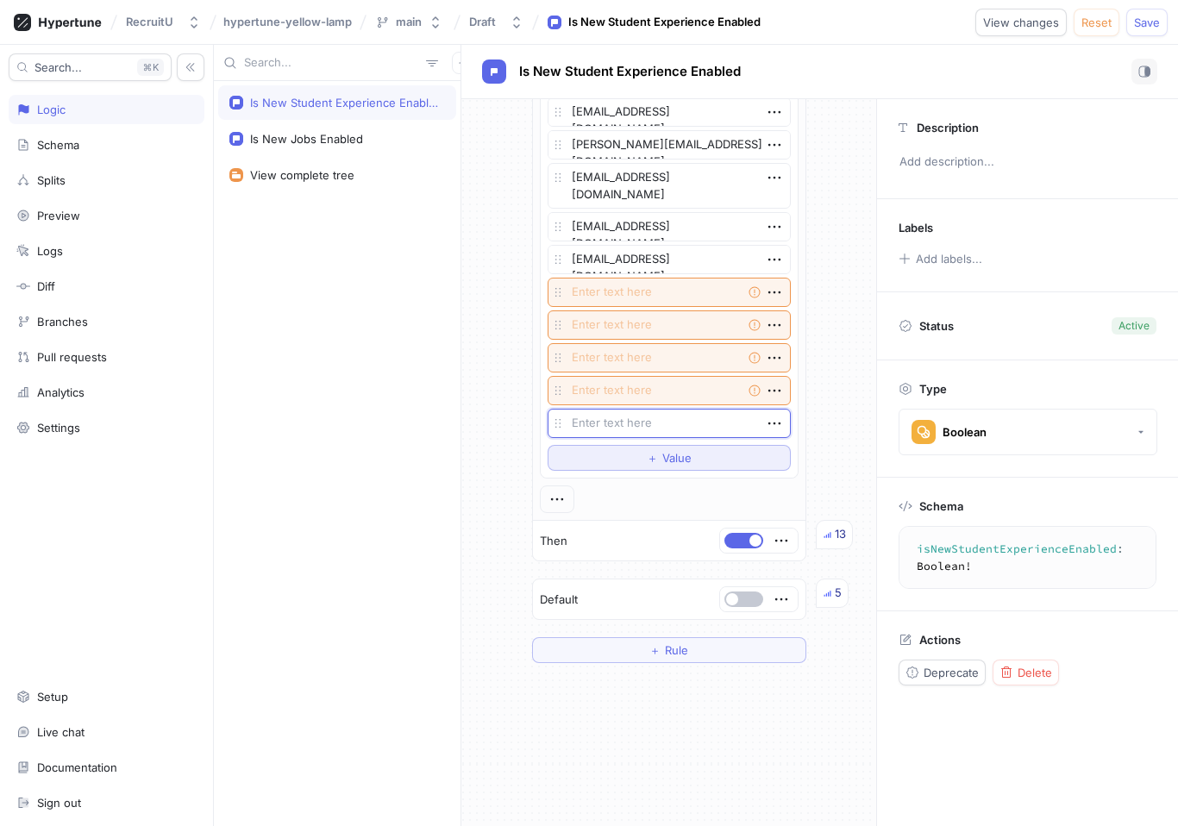
click at [642, 468] on button "＋ Value" at bounding box center [669, 458] width 243 height 26
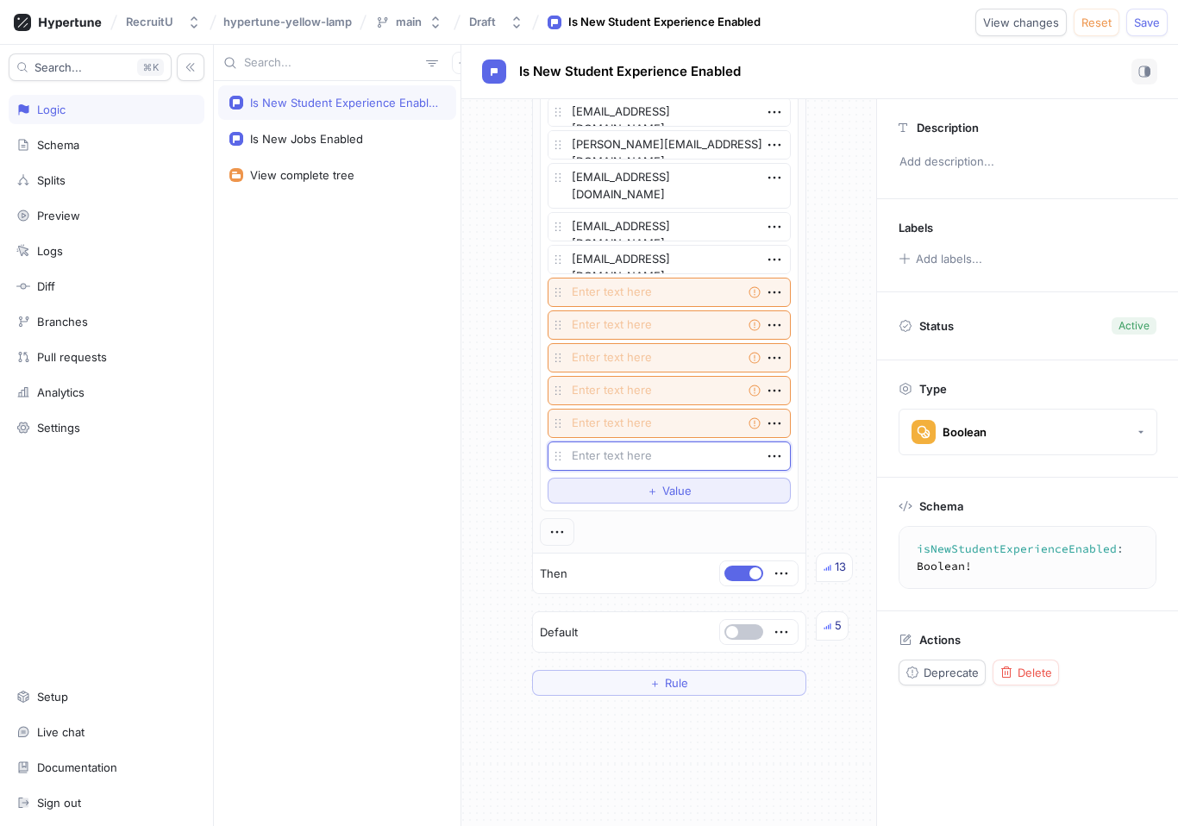
click at [629, 490] on button "＋ Value" at bounding box center [669, 491] width 243 height 26
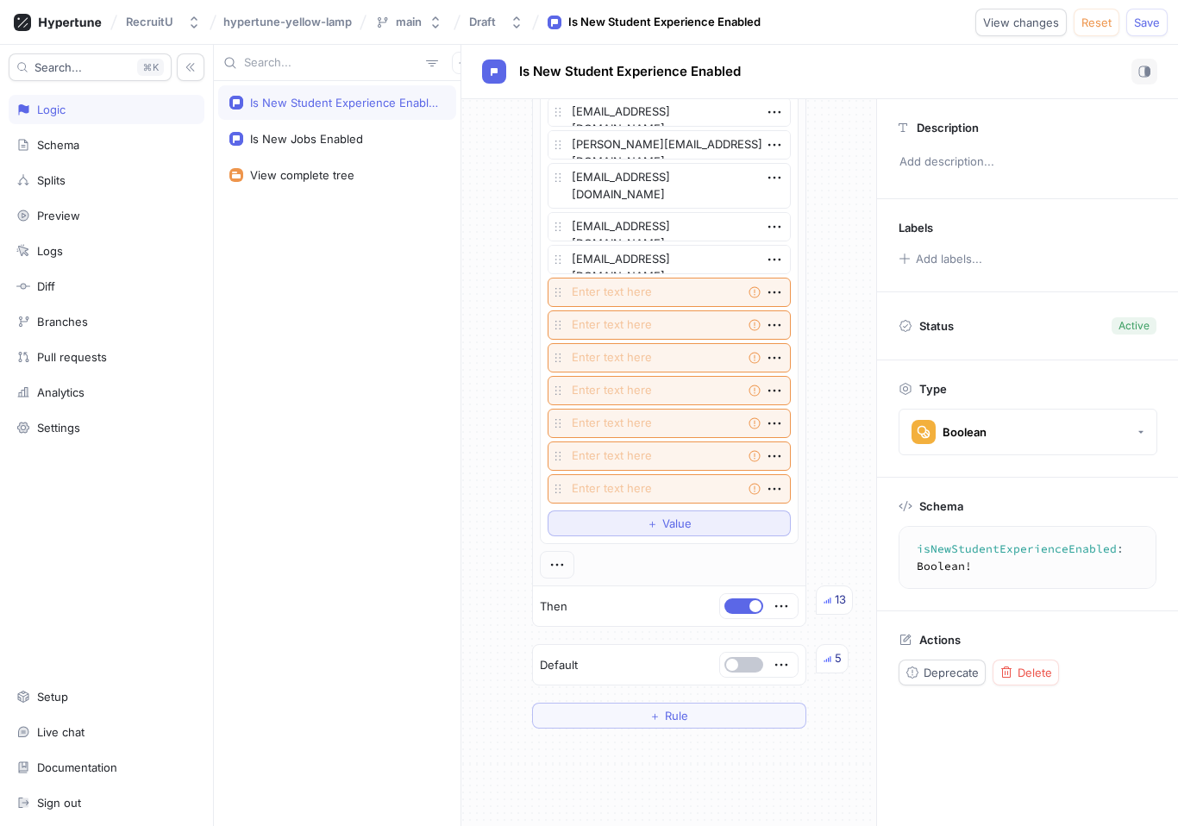
click at [629, 510] on button "＋ Value" at bounding box center [669, 523] width 243 height 26
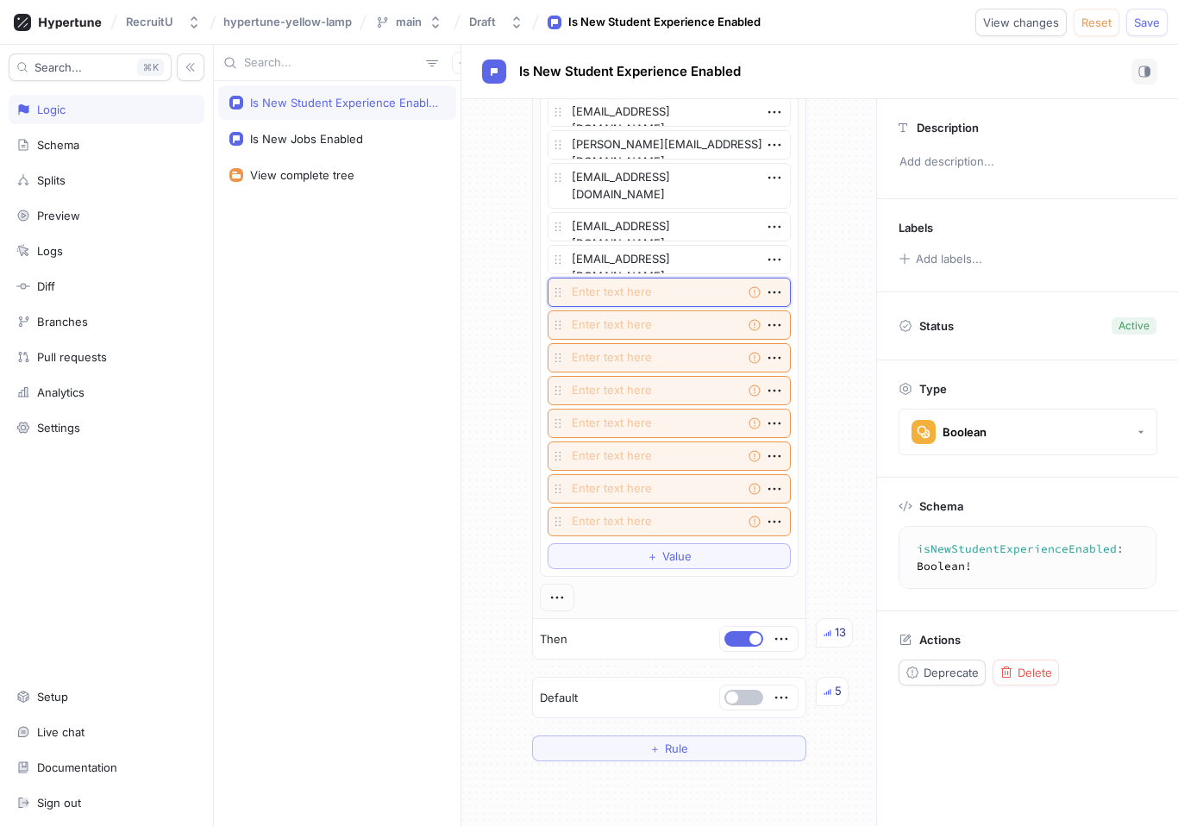
click at [627, 289] on textarea at bounding box center [669, 292] width 243 height 29
paste textarea "[EMAIL_ADDRESS][DOMAIN_NAME]"
type textarea "x"
type textarea "[EMAIL_ADDRESS][DOMAIN_NAME]"
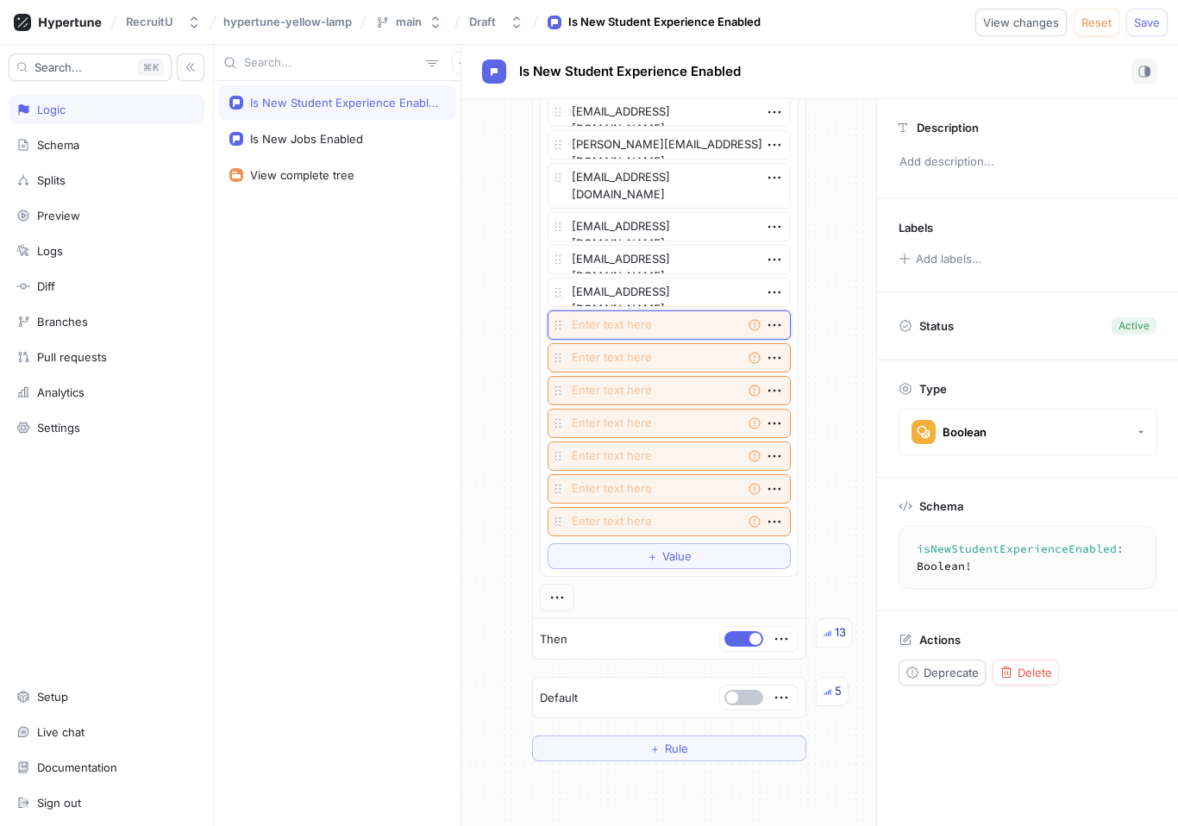
click at [617, 316] on textarea at bounding box center [669, 324] width 243 height 29
paste textarea "[EMAIL_ADDRESS][DOMAIN_NAME]"
type textarea "x"
type textarea "[EMAIL_ADDRESS][DOMAIN_NAME]"
click at [693, 354] on textarea at bounding box center [669, 357] width 243 height 29
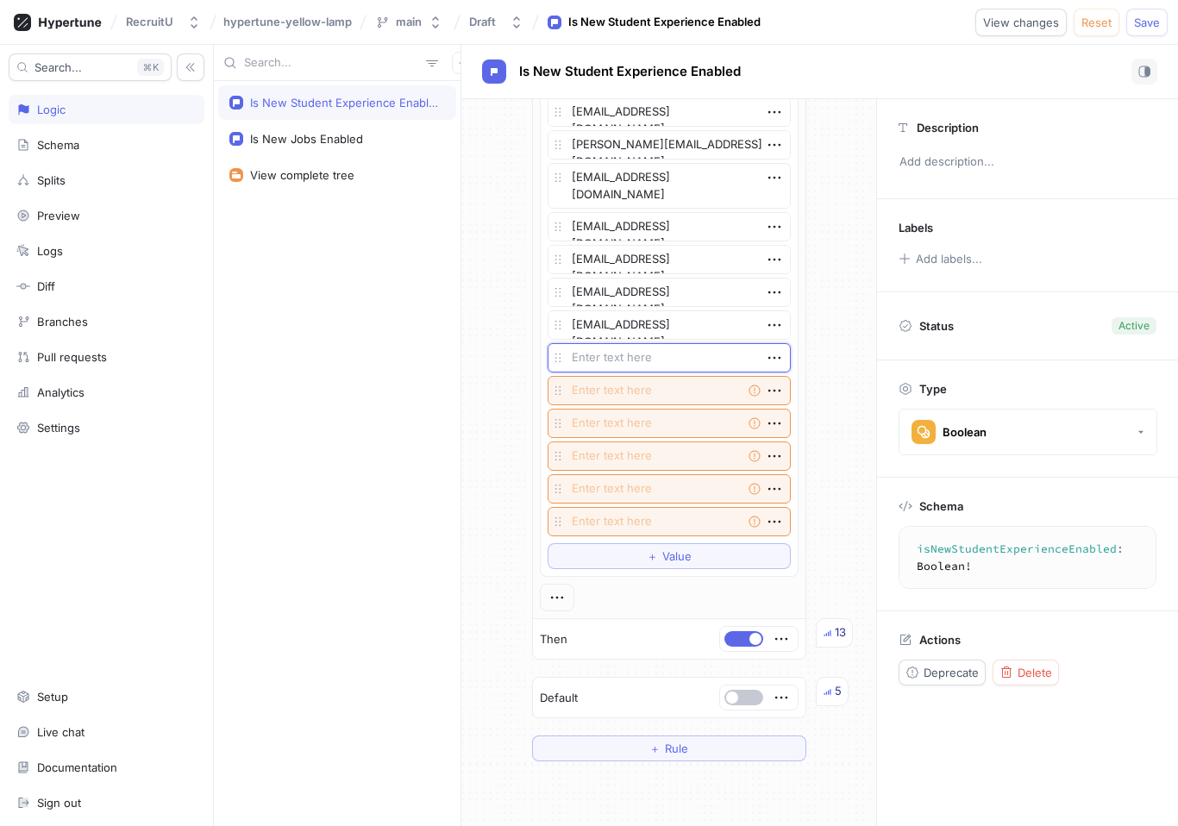
paste textarea "[EMAIL_ADDRESS][DOMAIN_NAME]"
type textarea "x"
type textarea "[EMAIL_ADDRESS][DOMAIN_NAME]"
click at [677, 388] on textarea at bounding box center [669, 390] width 243 height 29
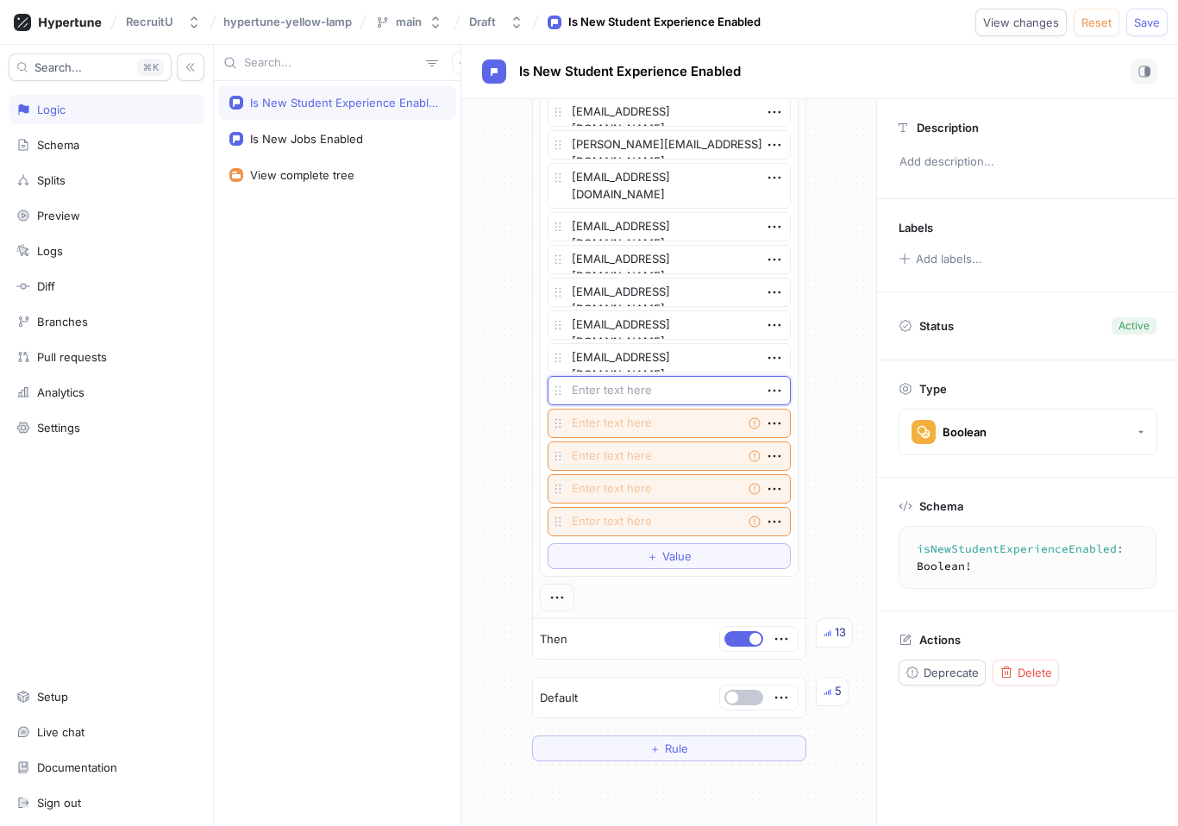
paste textarea "[EMAIL_ADDRESS][DOMAIN_NAME]"
type textarea "x"
type textarea "[EMAIL_ADDRESS][DOMAIN_NAME]"
click at [604, 424] on textarea at bounding box center [669, 423] width 243 height 29
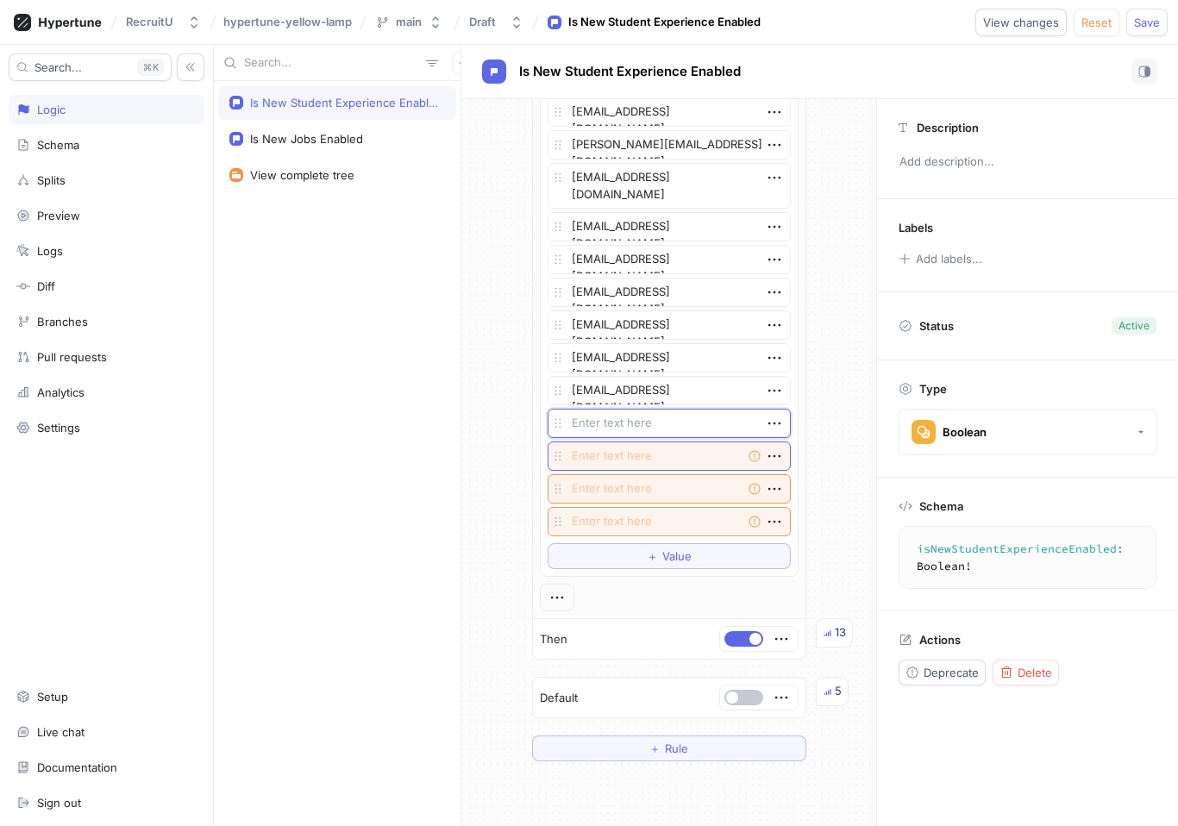
paste textarea "[PERSON_NAME][EMAIL_ADDRESS][PERSON_NAME][DOMAIN_NAME]"
type textarea "x"
type textarea "[PERSON_NAME][EMAIL_ADDRESS][PERSON_NAME][DOMAIN_NAME]"
click at [610, 456] on textarea at bounding box center [669, 456] width 243 height 29
paste textarea "[EMAIL_ADDRESS][DOMAIN_NAME]"
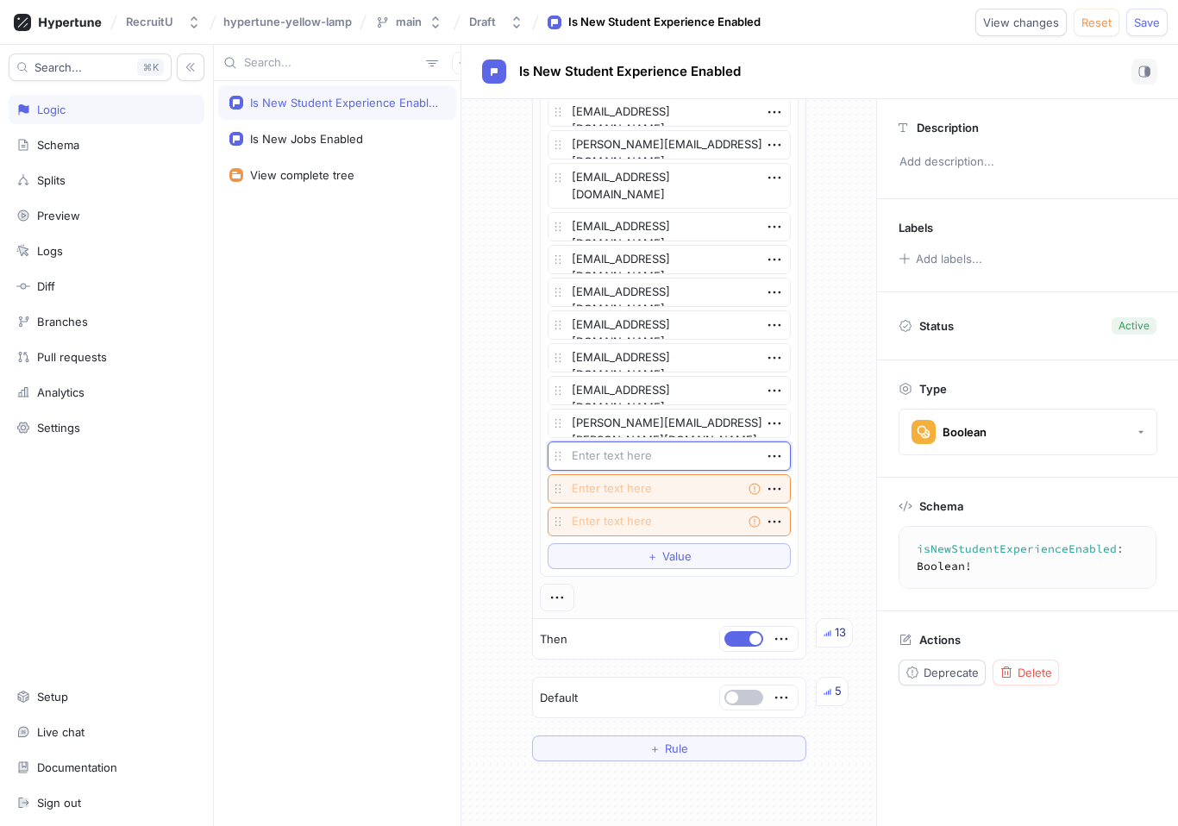
type textarea "x"
type textarea "[EMAIL_ADDRESS][DOMAIN_NAME]"
click at [593, 498] on textarea at bounding box center [669, 488] width 243 height 29
paste textarea "[EMAIL_ADDRESS][US_STATE][DOMAIN_NAME]"
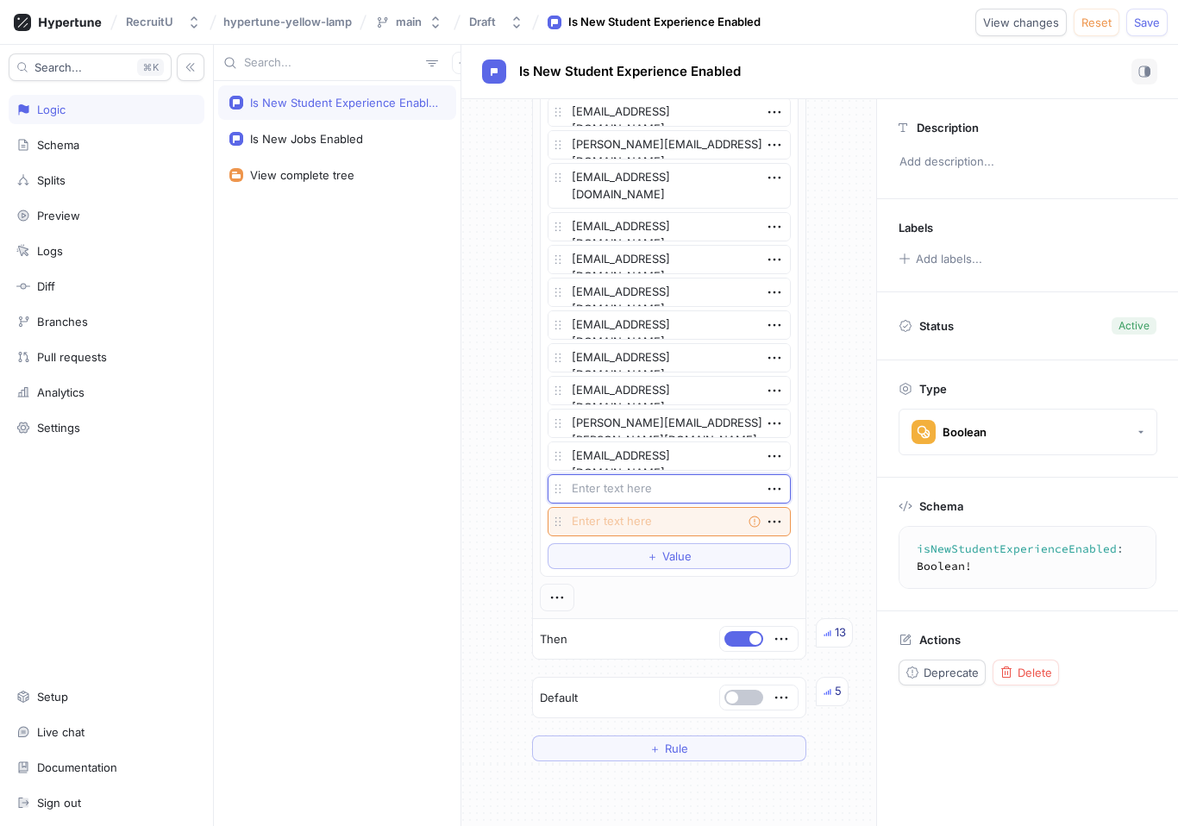
type textarea "x"
type textarea "[EMAIL_ADDRESS][US_STATE][DOMAIN_NAME]"
click at [635, 519] on textarea at bounding box center [669, 521] width 243 height 29
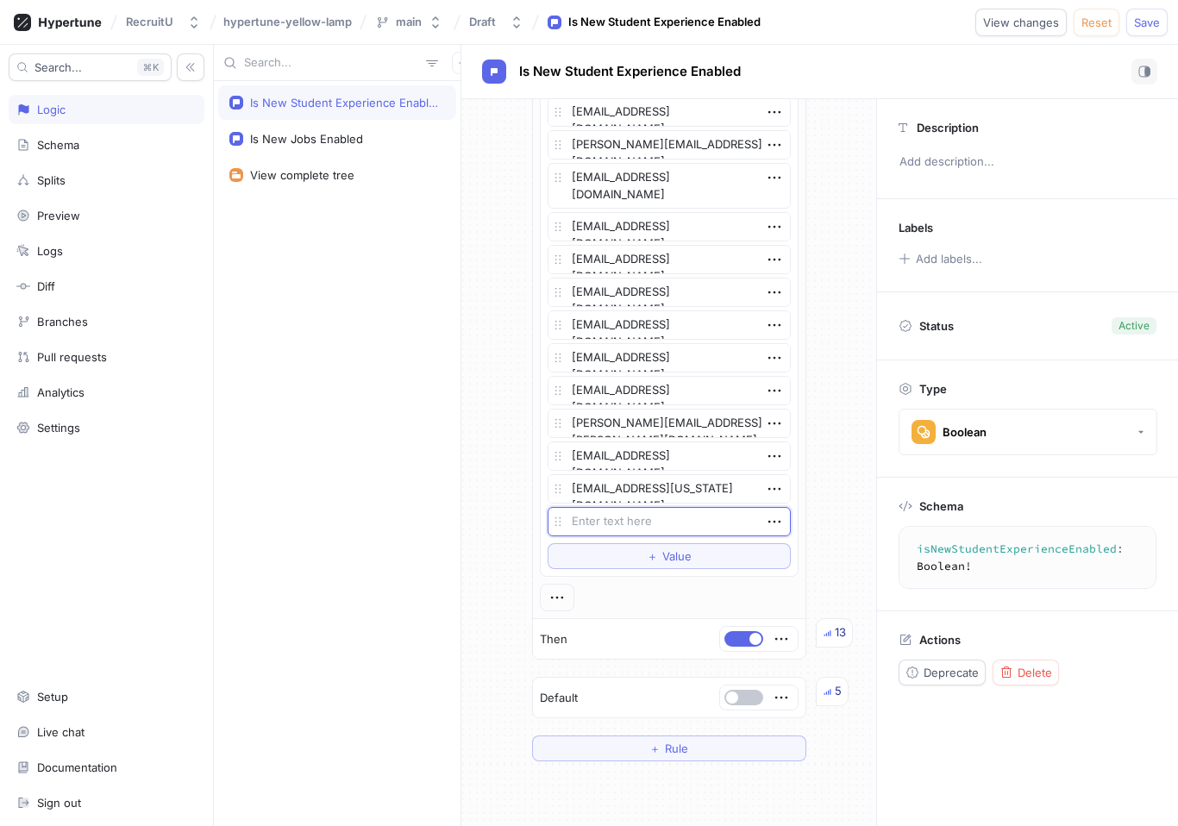
paste textarea "[EMAIL_ADDRESS][DOMAIN_NAME]"
type textarea "x"
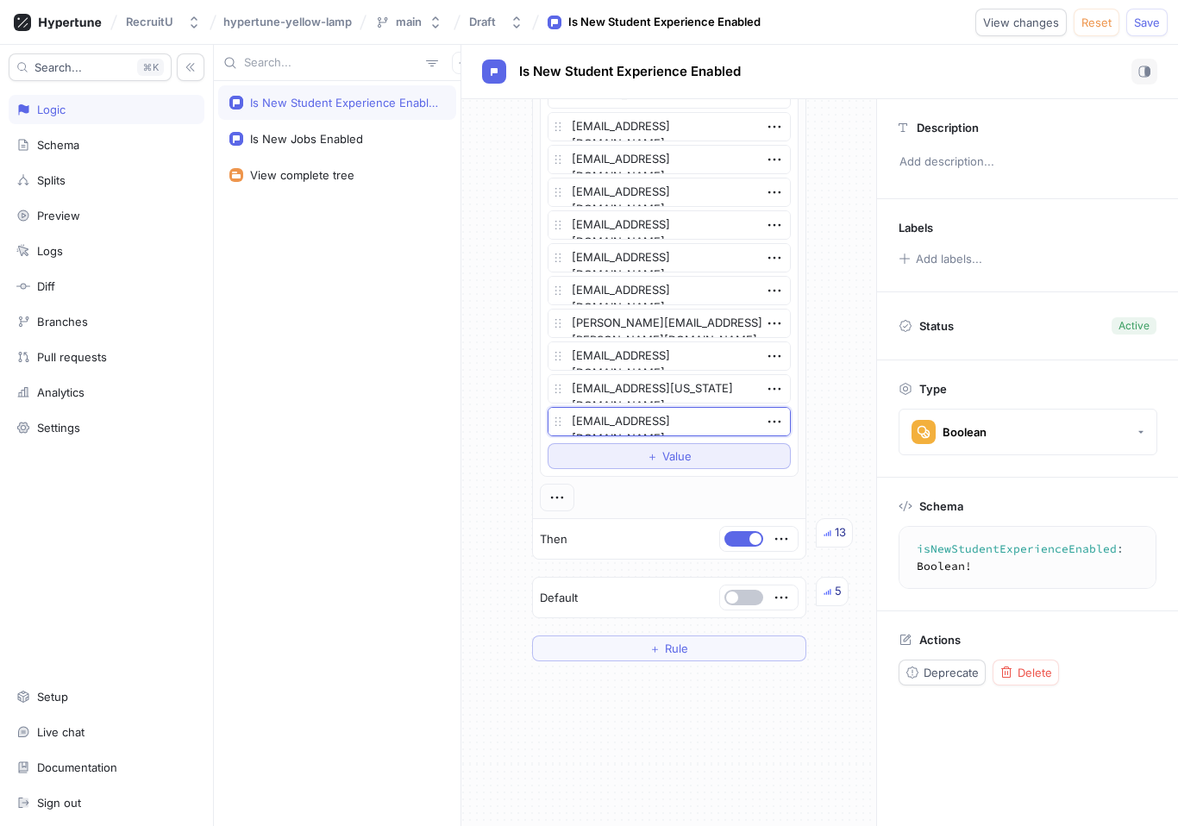
scroll to position [800, 0]
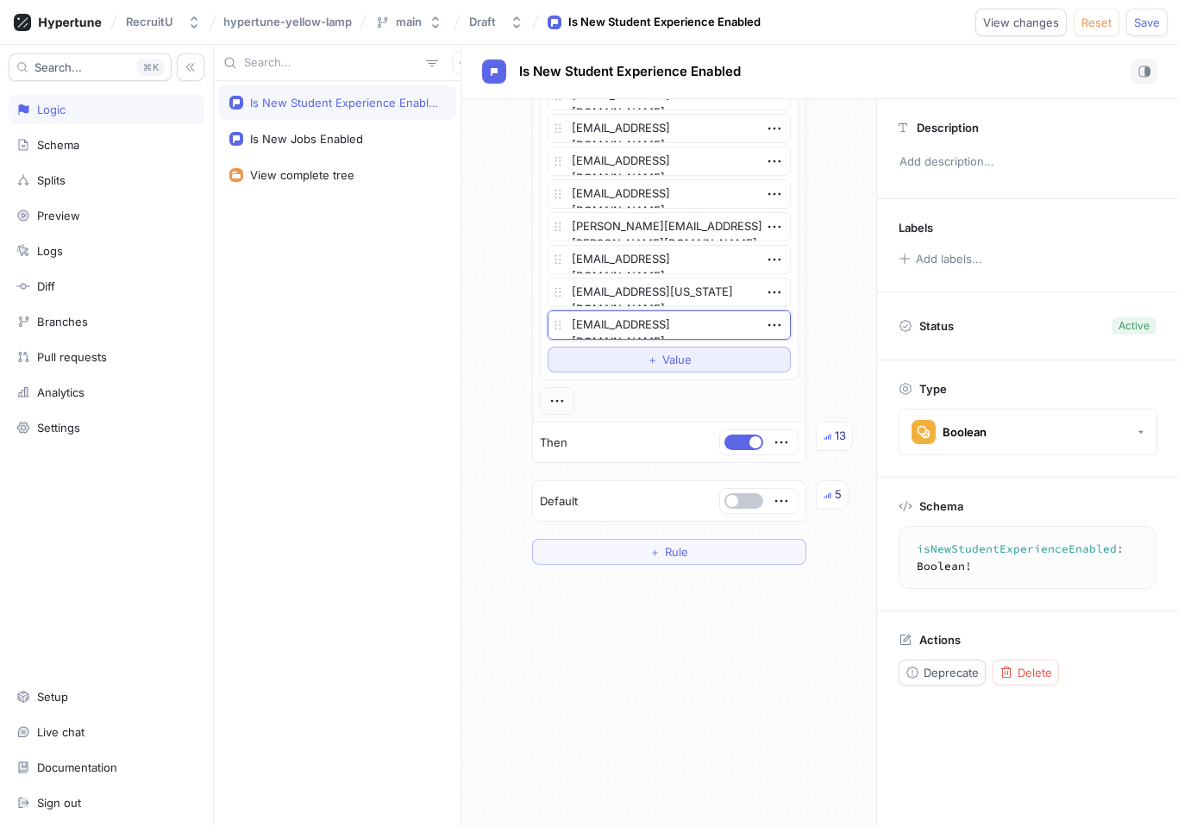
type textarea "[EMAIL_ADDRESS][DOMAIN_NAME]"
click at [663, 360] on span "Value" at bounding box center [676, 359] width 29 height 10
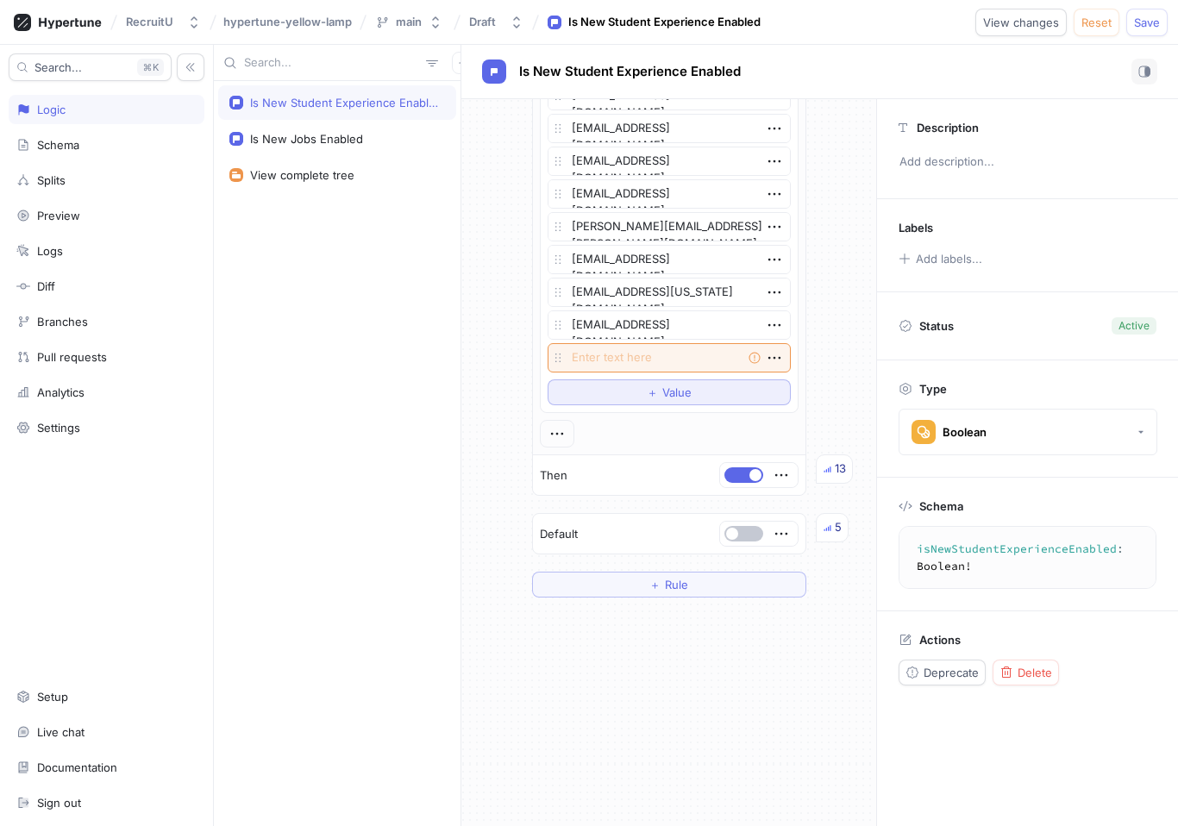
click at [654, 388] on span "＋" at bounding box center [652, 392] width 11 height 10
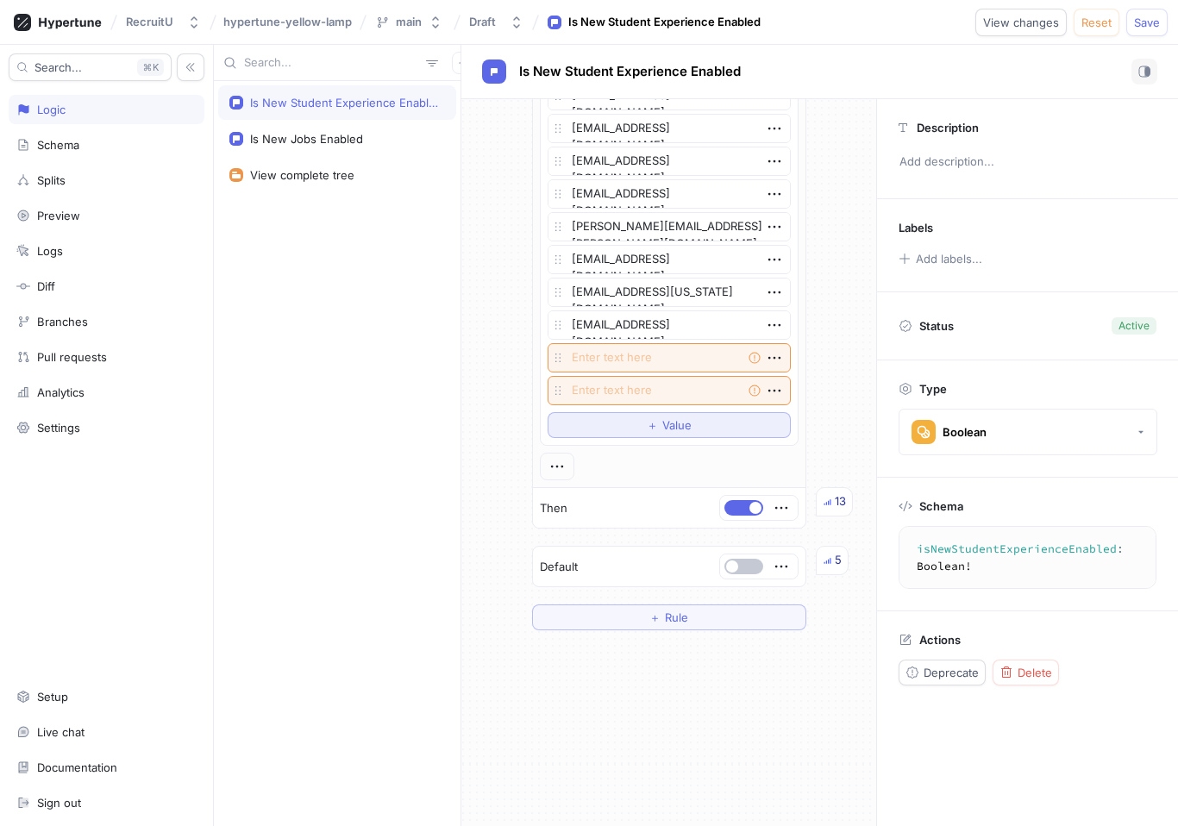
click at [649, 420] on span "＋" at bounding box center [652, 425] width 11 height 10
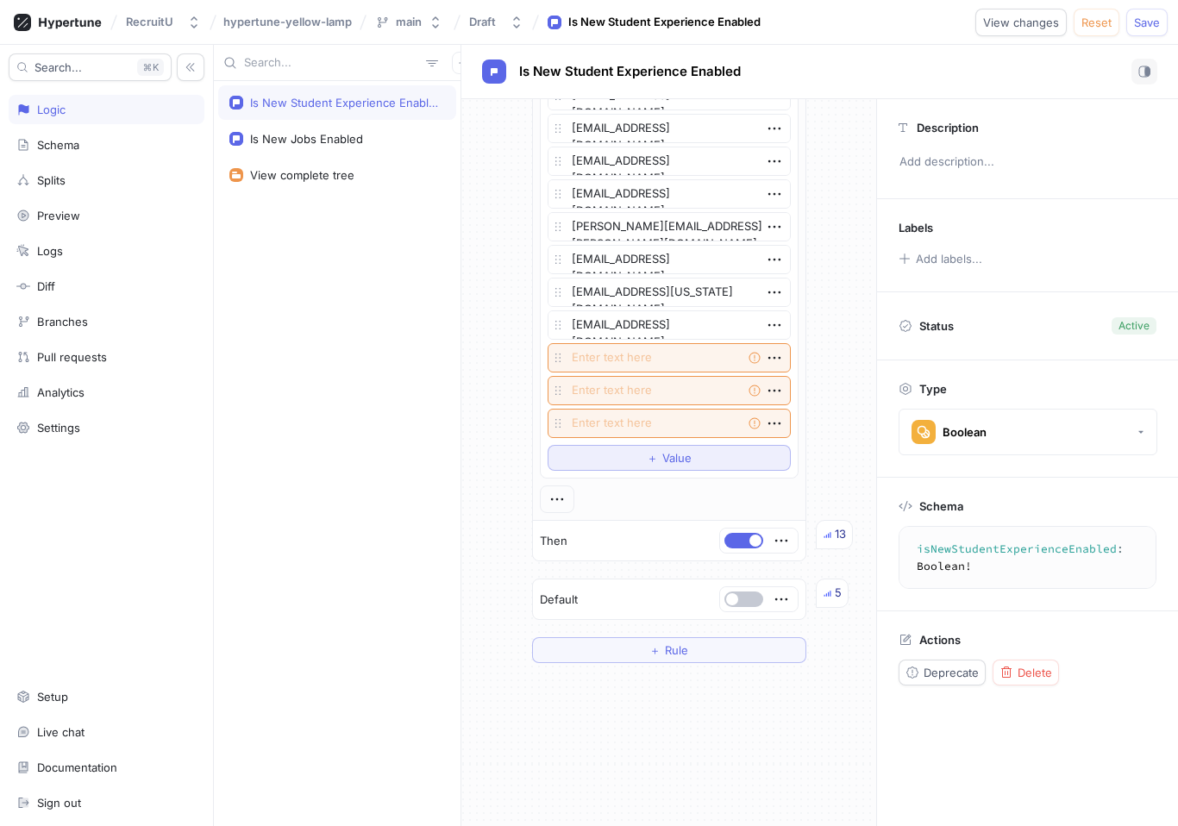
click at [648, 455] on span "＋" at bounding box center [652, 458] width 11 height 10
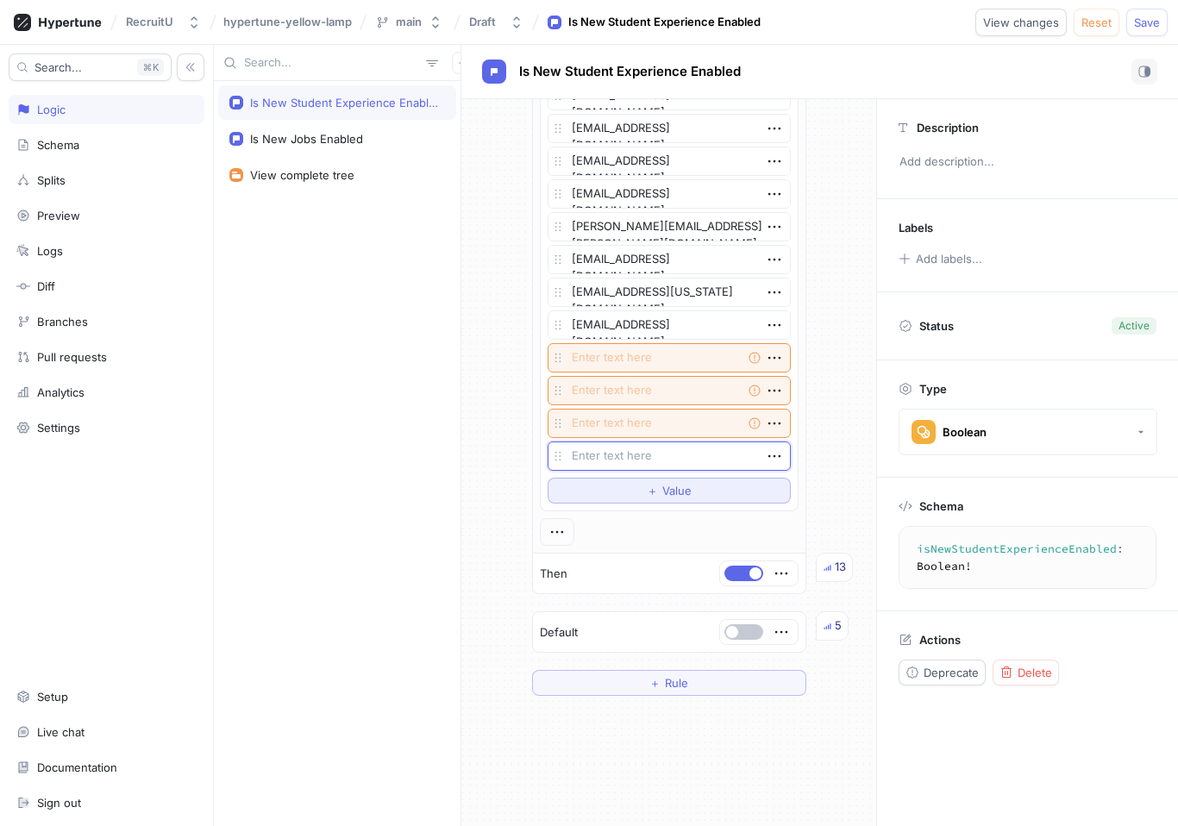
click at [645, 481] on button "＋ Value" at bounding box center [669, 491] width 243 height 26
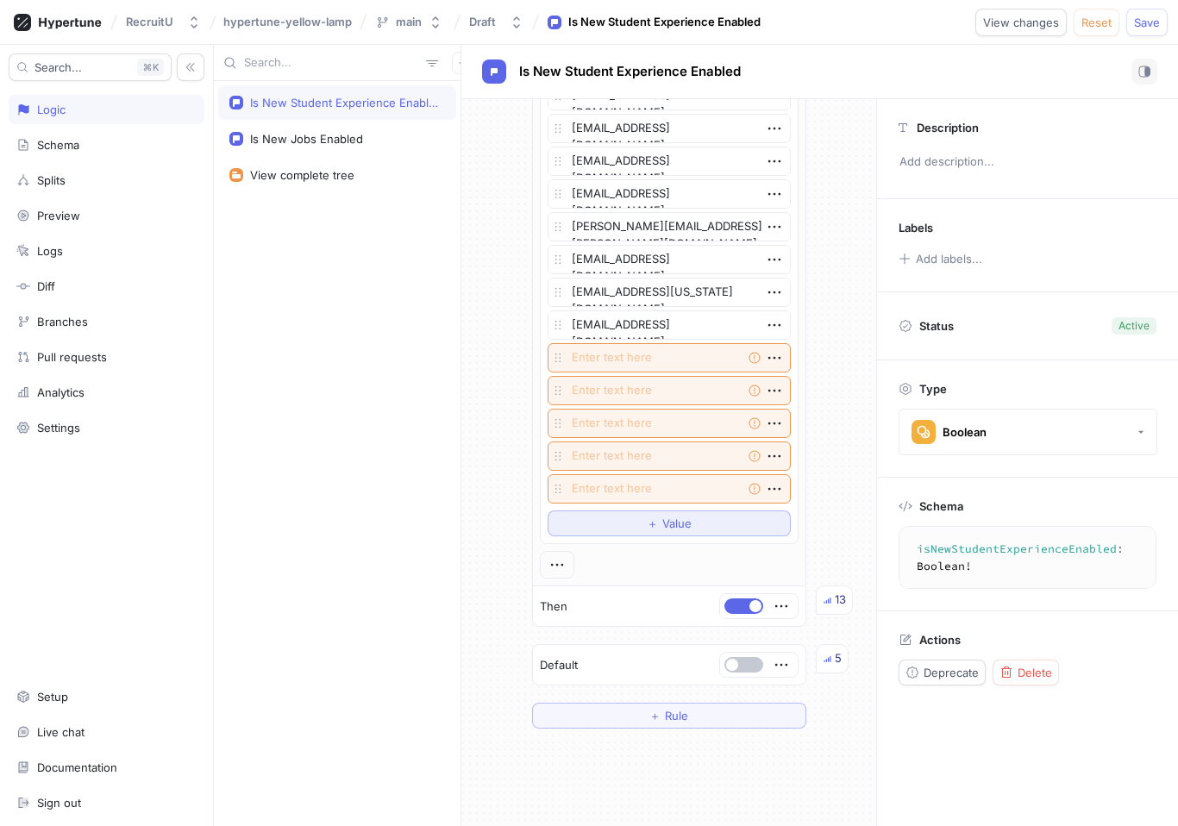
click at [639, 517] on button "＋ Value" at bounding box center [669, 523] width 243 height 26
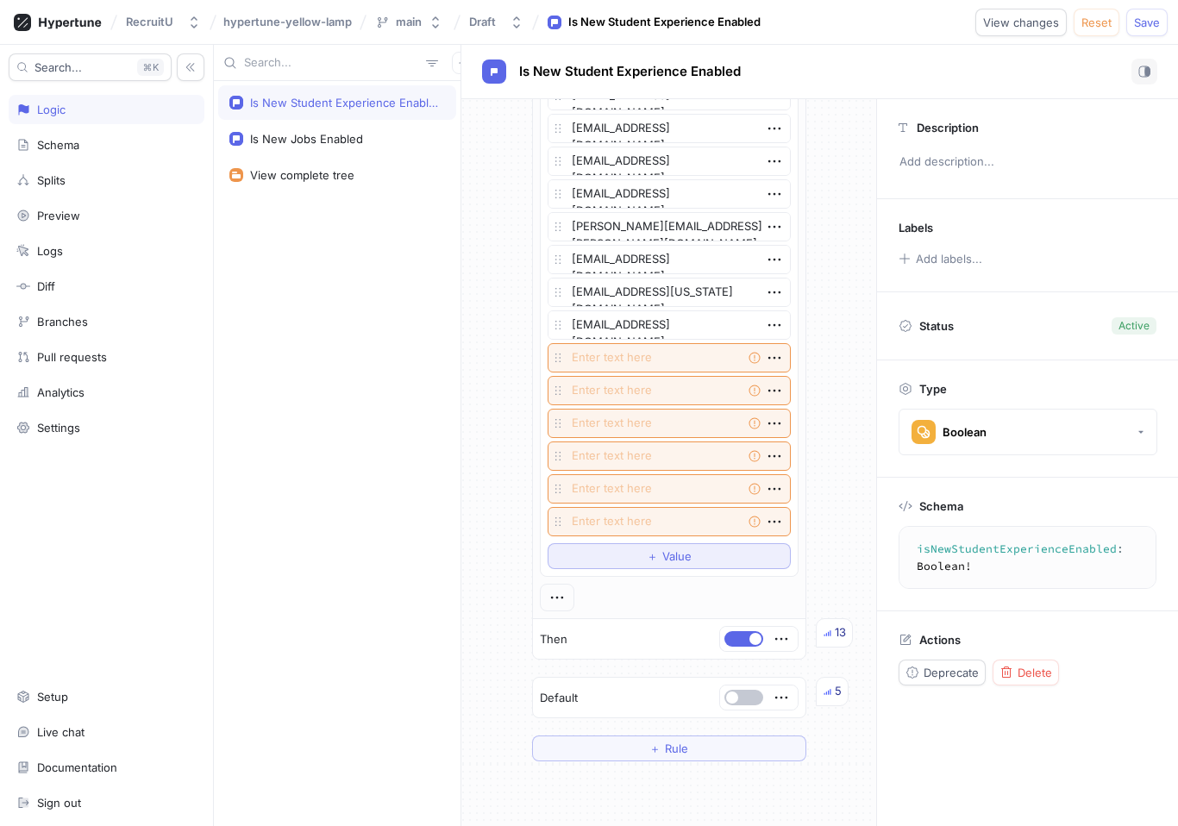
click at [631, 556] on button "＋ Value" at bounding box center [669, 556] width 243 height 26
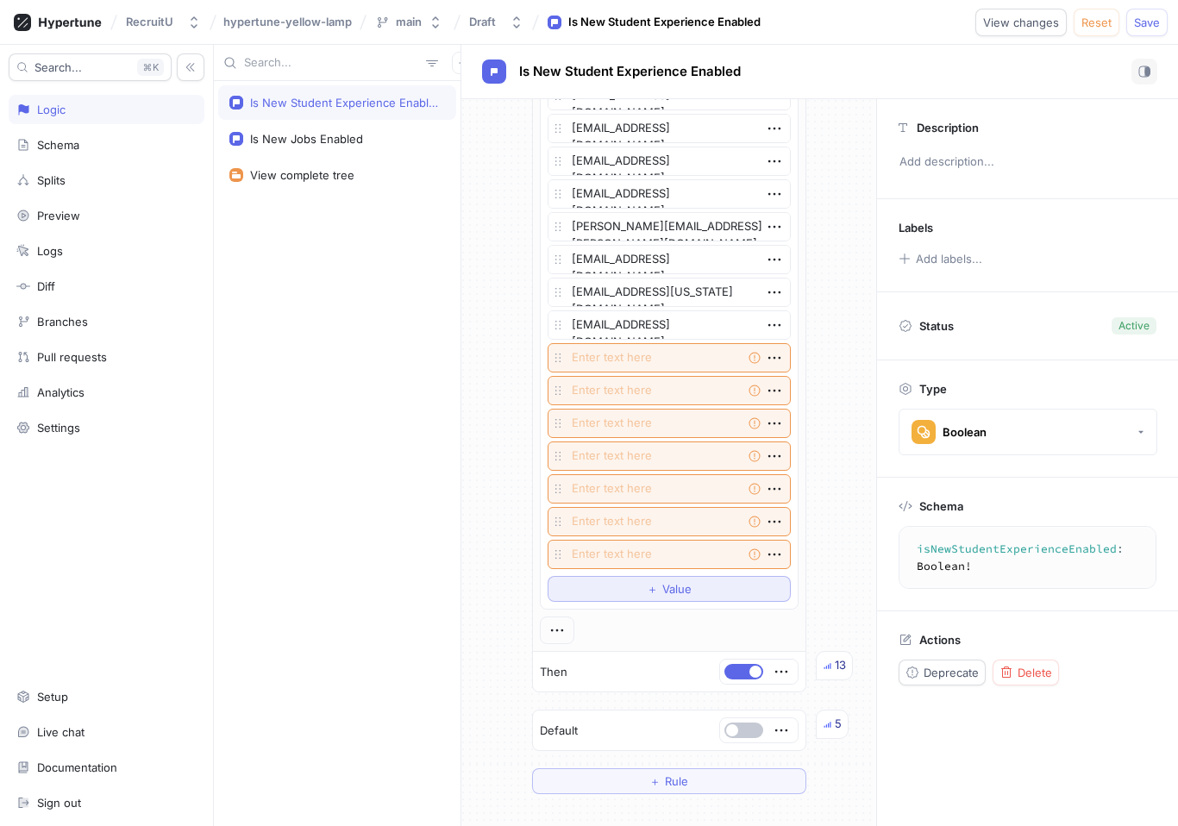
click at [640, 576] on button "＋ Value" at bounding box center [669, 589] width 243 height 26
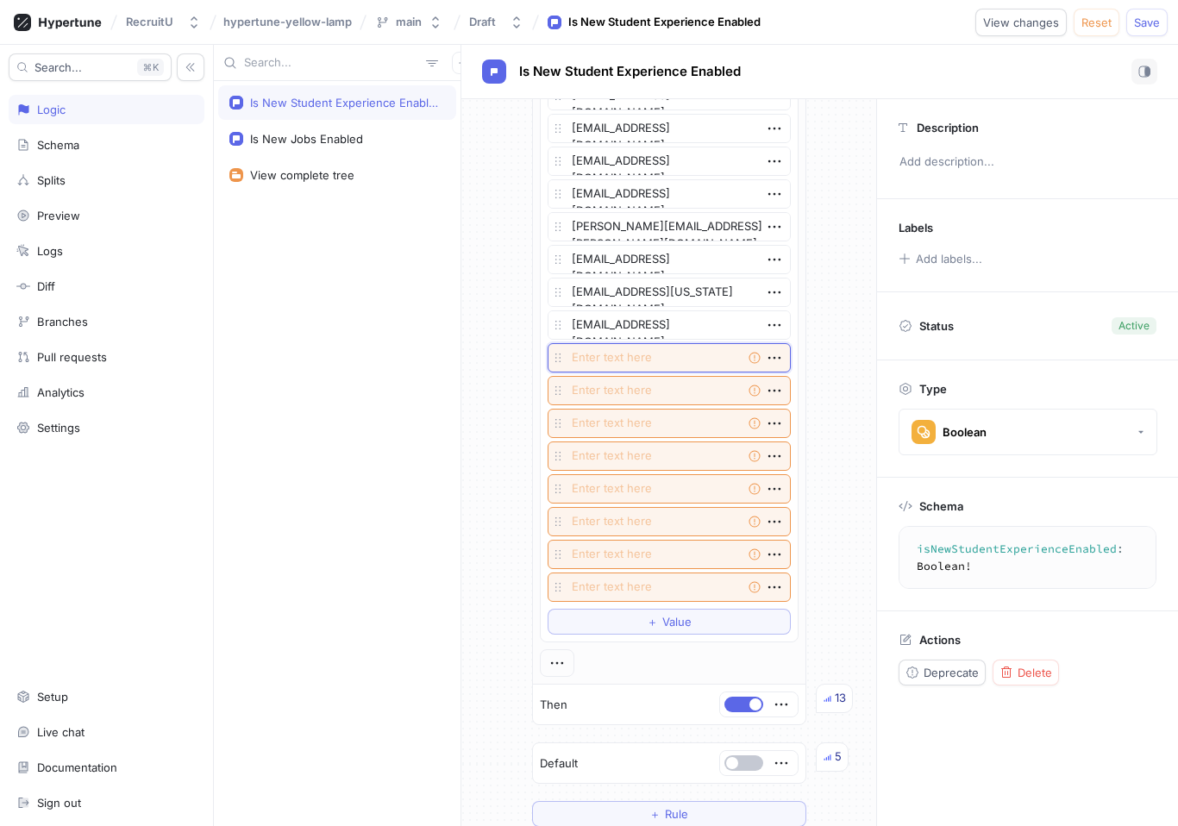
click at [642, 359] on textarea at bounding box center [669, 357] width 243 height 29
paste textarea "[EMAIL_ADDRESS][DOMAIN_NAME]"
type textarea "x"
type textarea "[EMAIL_ADDRESS][DOMAIN_NAME]"
click at [583, 388] on textarea at bounding box center [669, 390] width 243 height 29
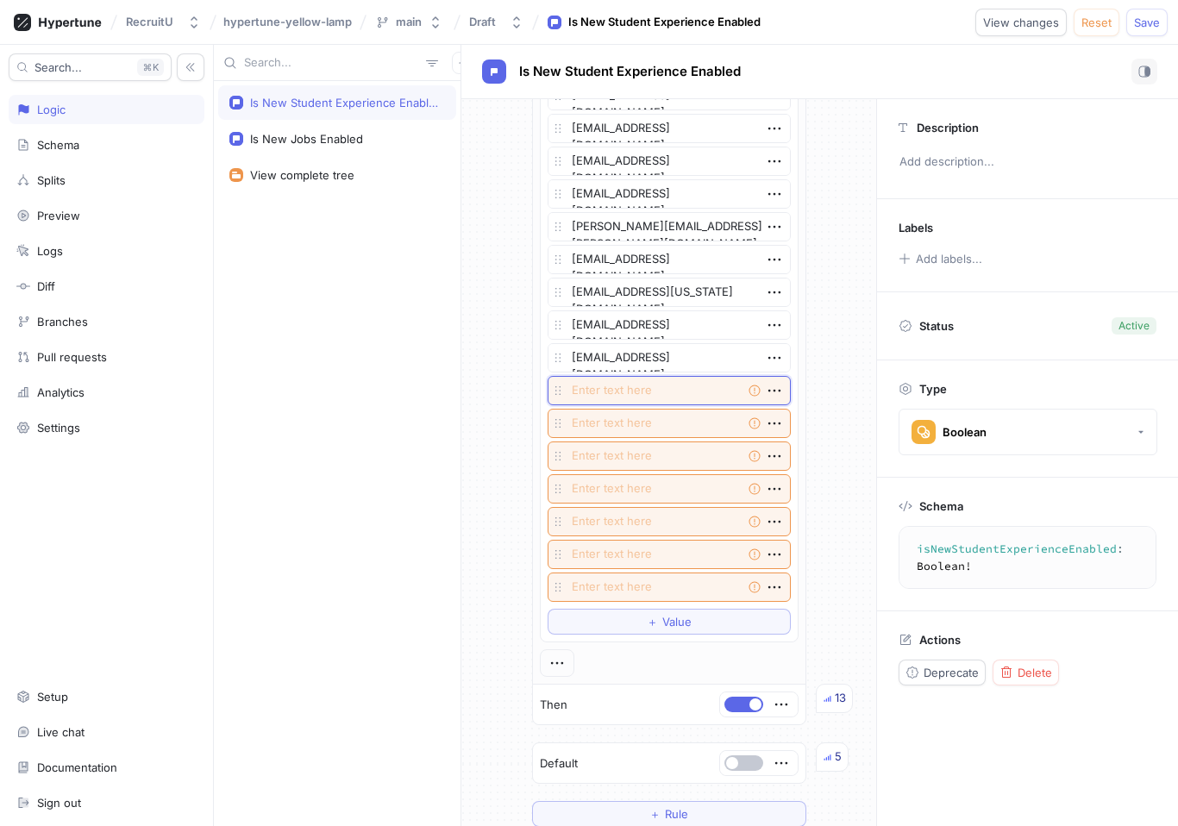
click at [583, 388] on textarea at bounding box center [669, 390] width 243 height 29
paste textarea "[EMAIL_ADDRESS][DOMAIN_NAME]"
type textarea "x"
type textarea "[EMAIL_ADDRESS][DOMAIN_NAME]"
click at [706, 424] on textarea at bounding box center [669, 423] width 243 height 29
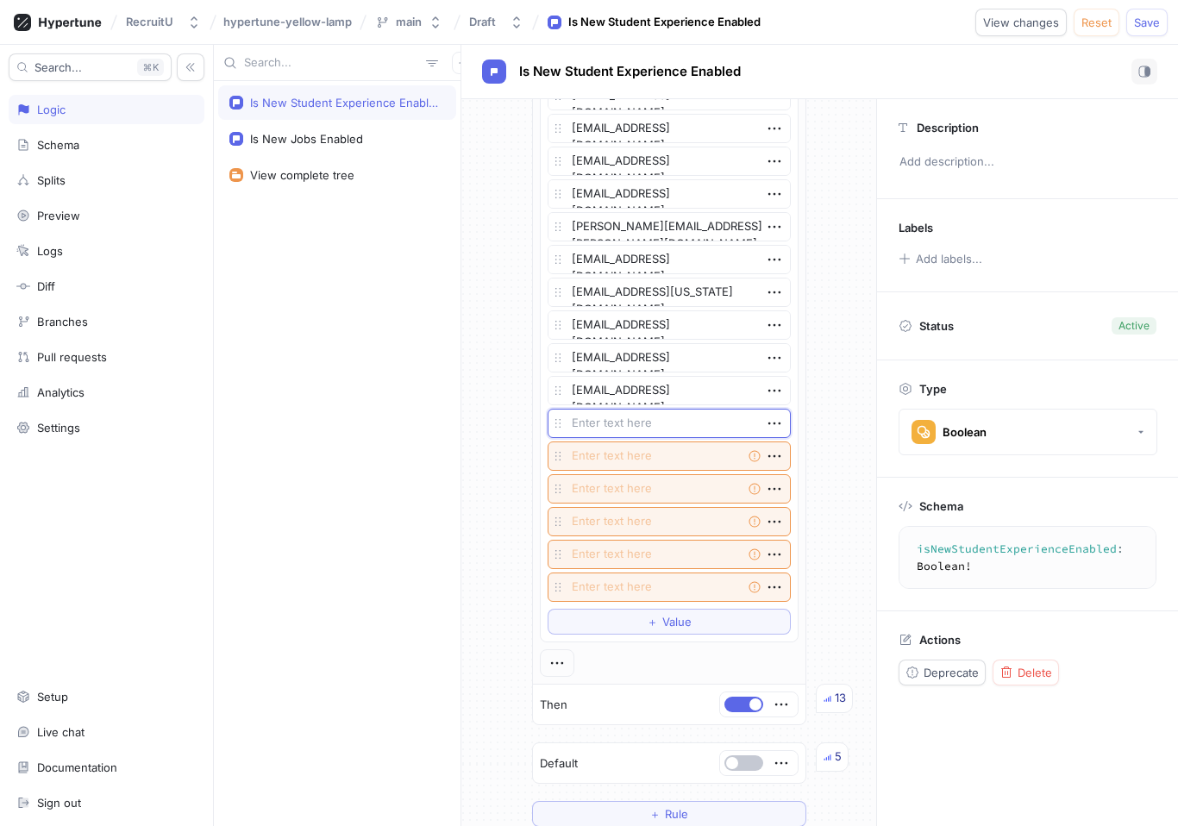
paste textarea "[EMAIL_ADDRESS][DOMAIN_NAME]"
type textarea "x"
type textarea "[EMAIL_ADDRESS][DOMAIN_NAME]"
click at [604, 456] on textarea at bounding box center [669, 456] width 243 height 29
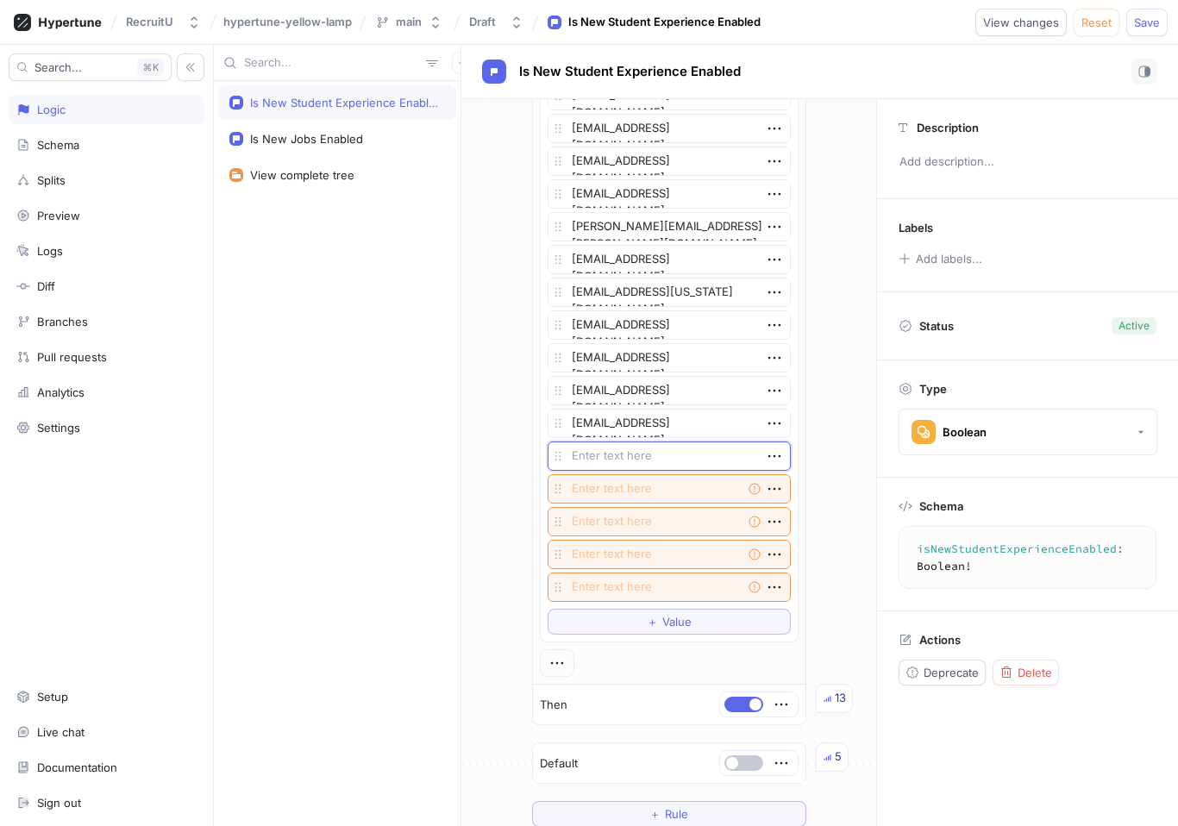
paste textarea "[PERSON_NAME][EMAIL_ADDRESS][PERSON_NAME][DOMAIN_NAME]"
type textarea "x"
type textarea "[PERSON_NAME][EMAIL_ADDRESS][PERSON_NAME][DOMAIN_NAME]"
click at [655, 486] on textarea at bounding box center [669, 488] width 243 height 29
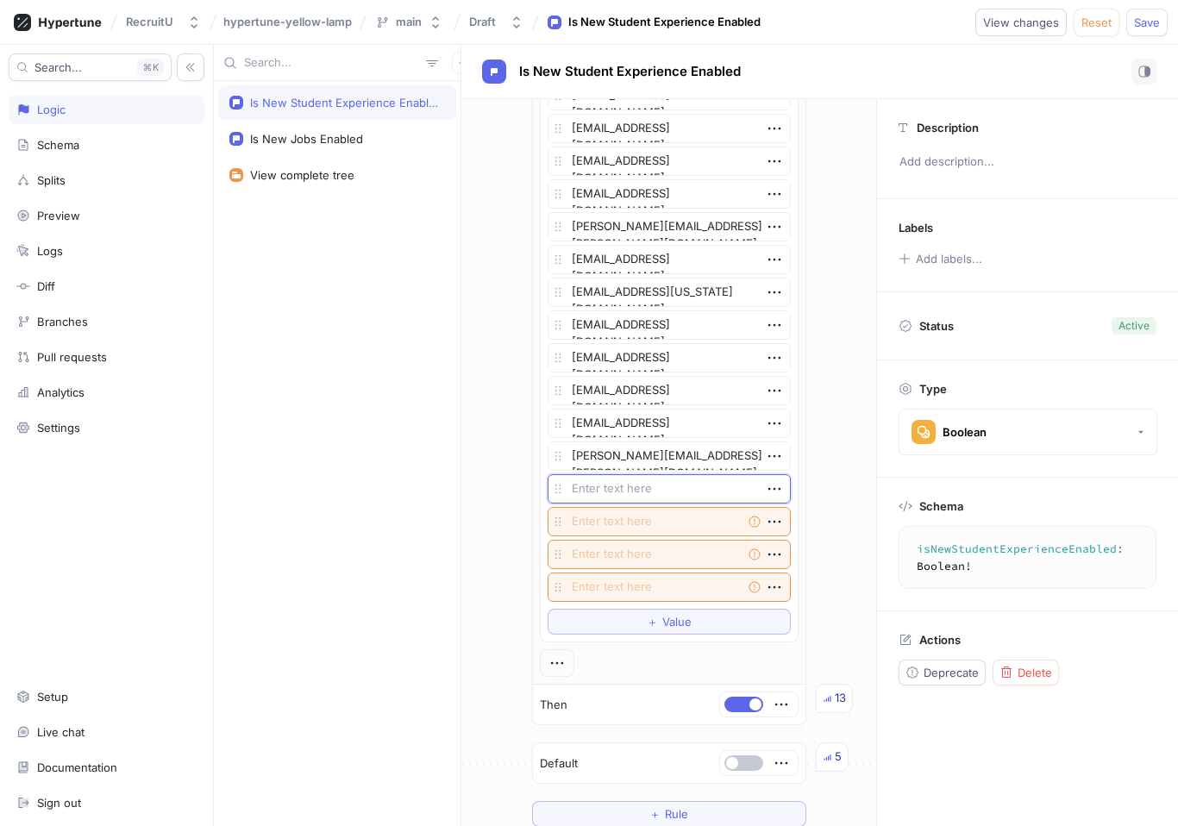
paste textarea "[EMAIL_ADDRESS][DOMAIN_NAME]"
type textarea "x"
type textarea "[EMAIL_ADDRESS][DOMAIN_NAME]"
click at [643, 523] on textarea at bounding box center [669, 521] width 243 height 29
paste textarea "[EMAIL_ADDRESS][PERSON_NAME][DOMAIN_NAME]"
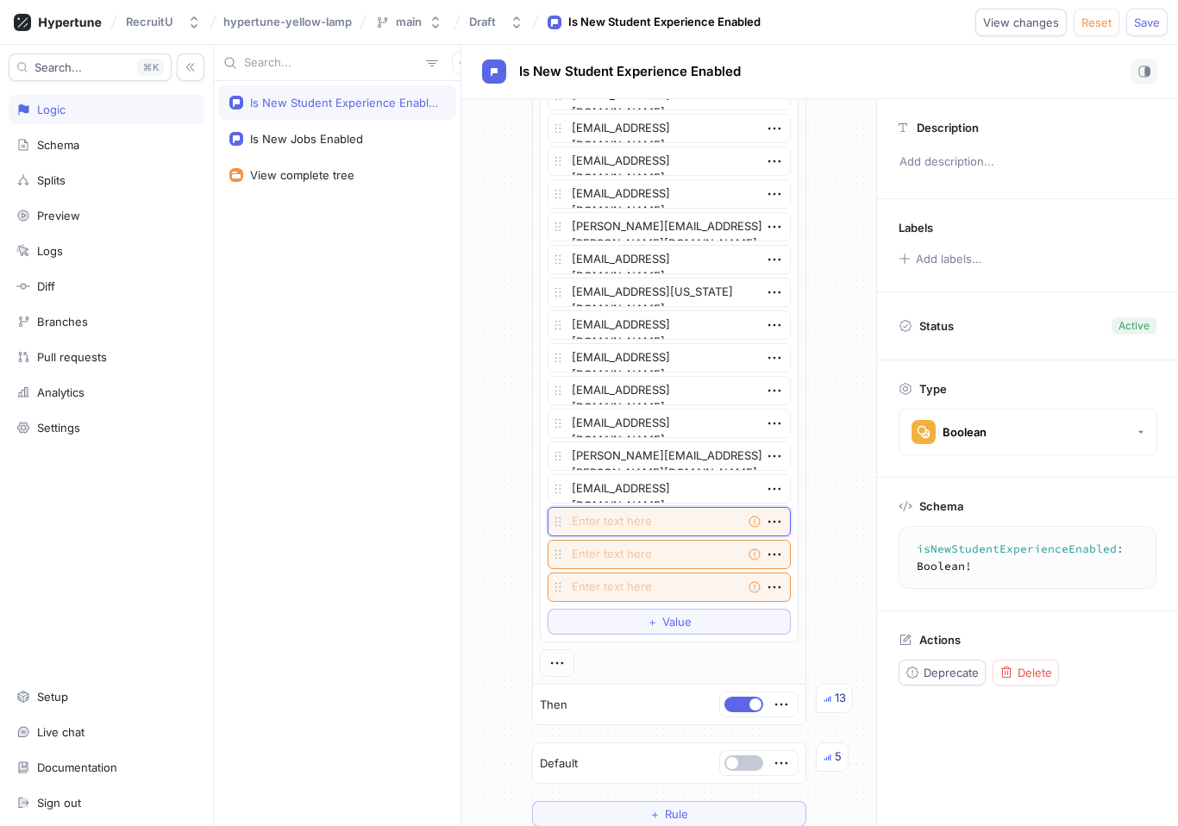
type textarea "x"
type textarea "[EMAIL_ADDRESS][PERSON_NAME][DOMAIN_NAME]"
click at [672, 565] on textarea at bounding box center [669, 554] width 243 height 29
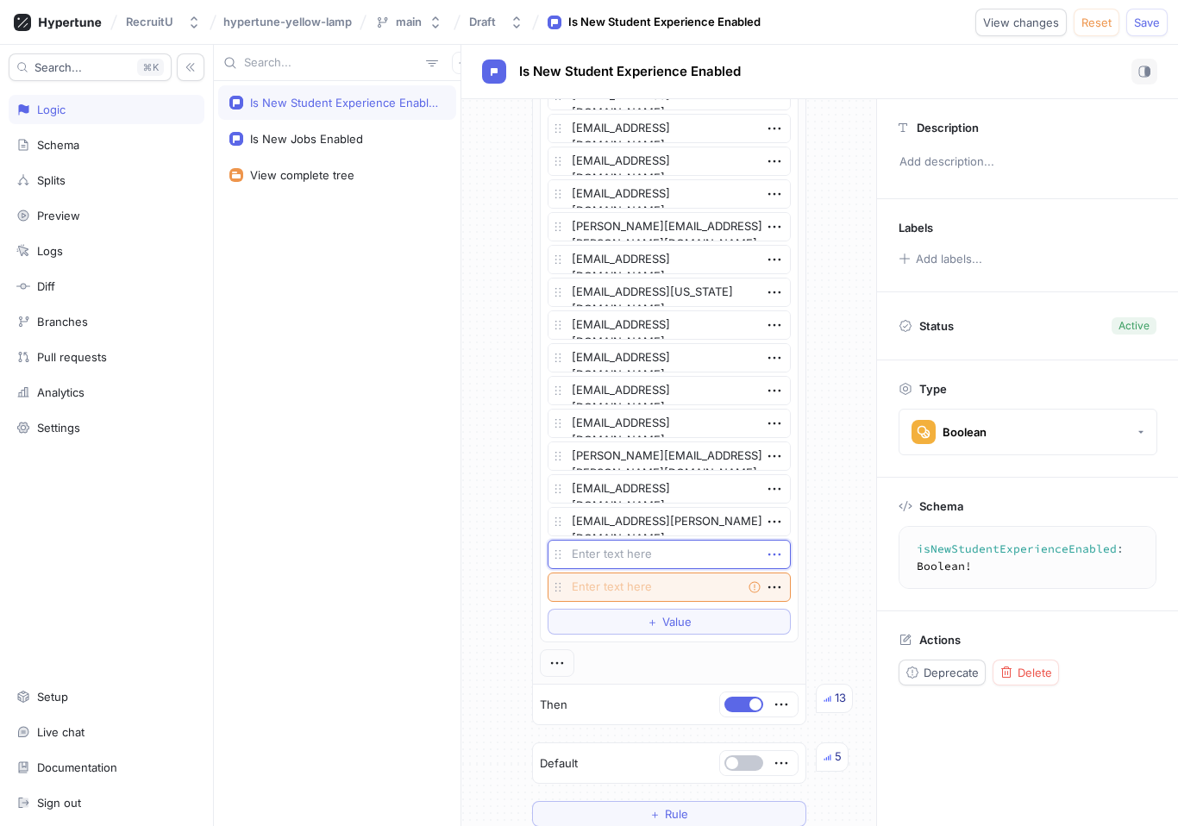
click at [771, 557] on icon "button" at bounding box center [774, 554] width 19 height 19
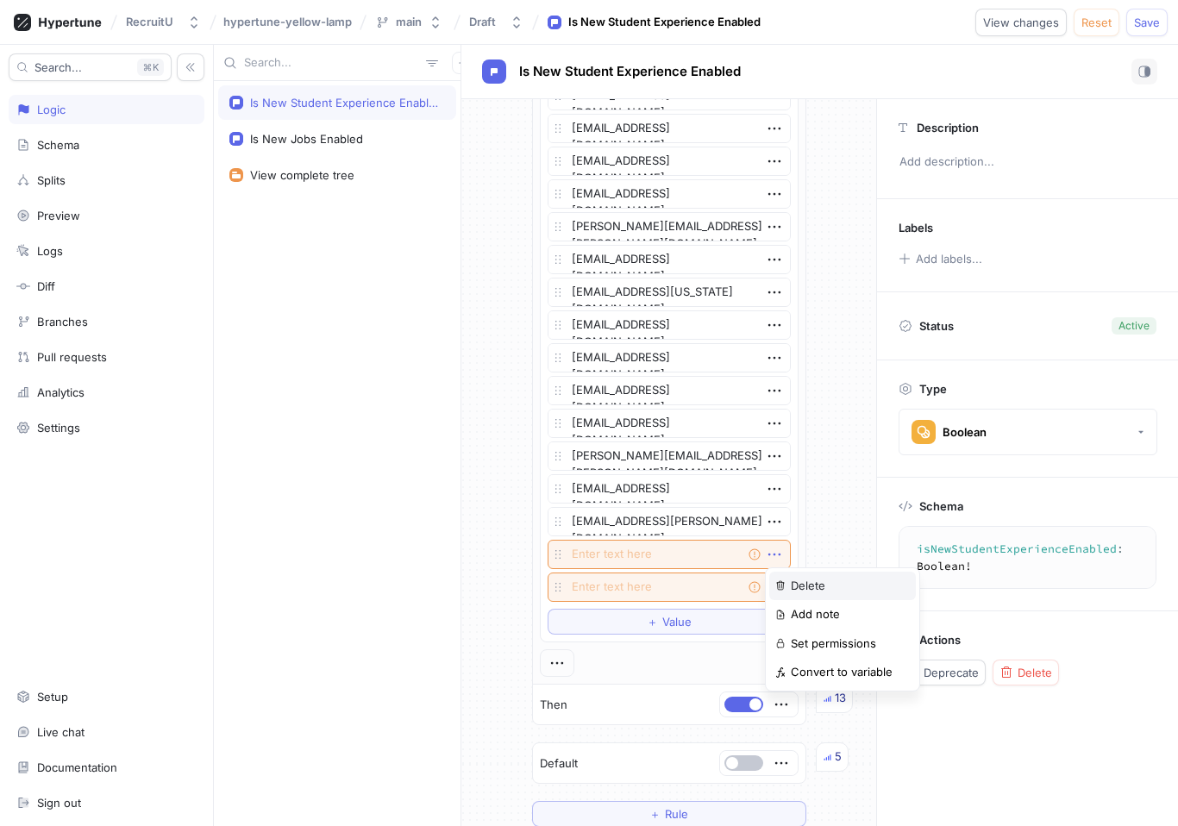
click at [784, 579] on div "Delete" at bounding box center [842, 586] width 147 height 29
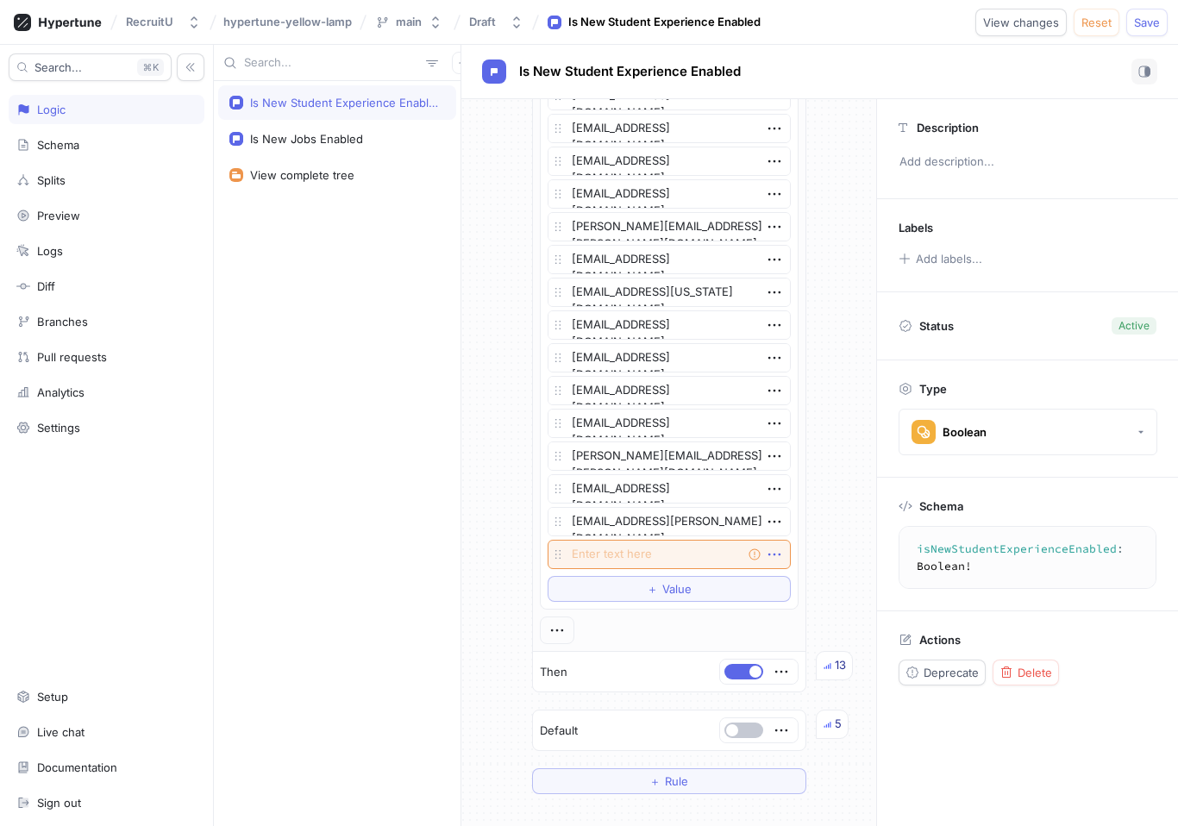
click at [780, 560] on icon "button" at bounding box center [774, 554] width 19 height 19
click at [794, 584] on p "Delete" at bounding box center [808, 586] width 34 height 17
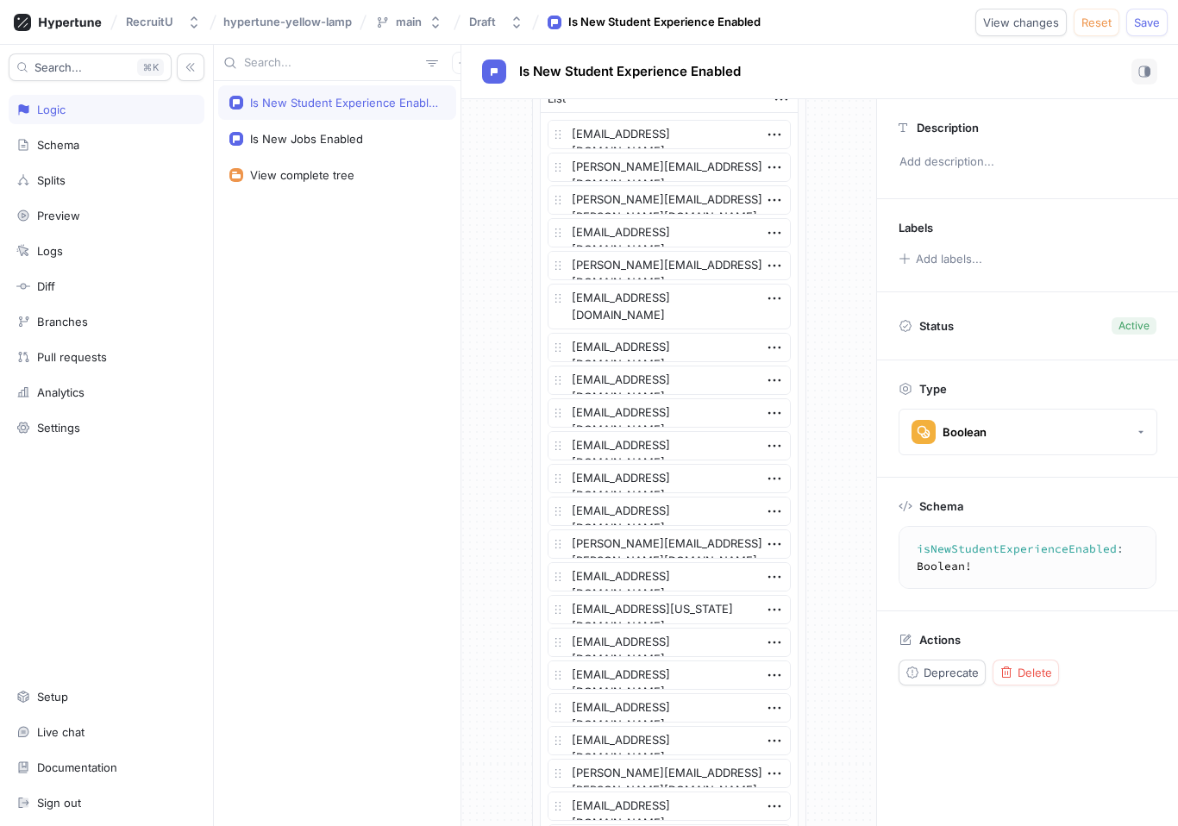
scroll to position [0, 0]
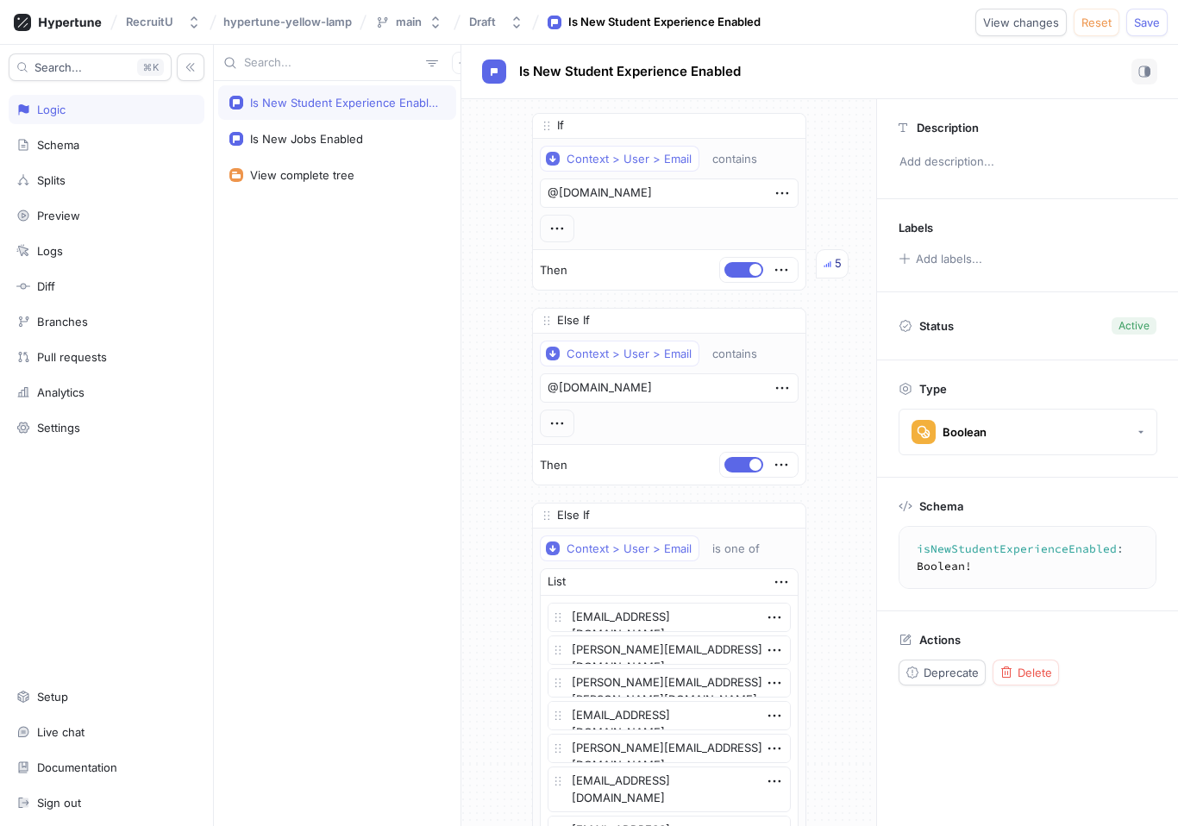
click at [1147, 37] on div "RecruitU hypertune-yellow-lamp main Draft Is New Student Experience Enabled Vie…" at bounding box center [589, 22] width 1178 height 45
click at [1146, 26] on span "Save" at bounding box center [1147, 22] width 26 height 10
type textarea "x"
